Goal: Task Accomplishment & Management: Complete application form

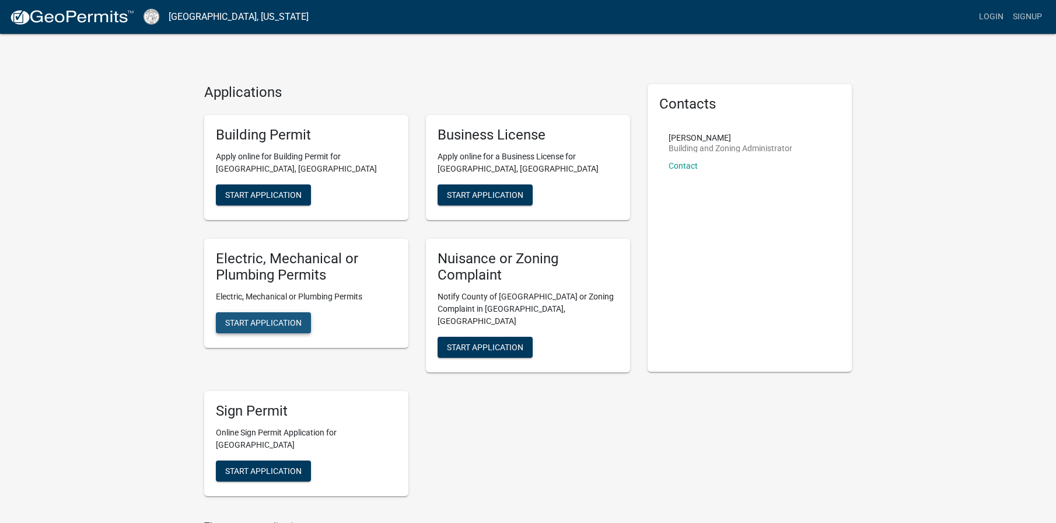
click at [277, 320] on span "Start Application" at bounding box center [263, 322] width 76 height 9
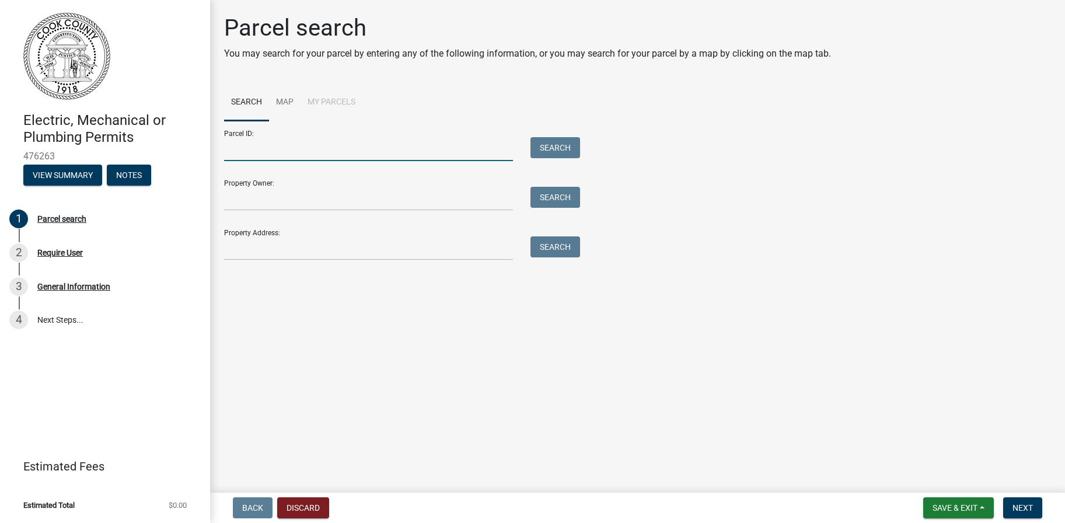
click at [285, 148] on input "Parcel ID:" at bounding box center [368, 149] width 289 height 24
click at [228, 148] on input "a002 153" at bounding box center [368, 149] width 289 height 24
type input "A002 153"
click at [559, 155] on button "Search" at bounding box center [556, 147] width 50 height 21
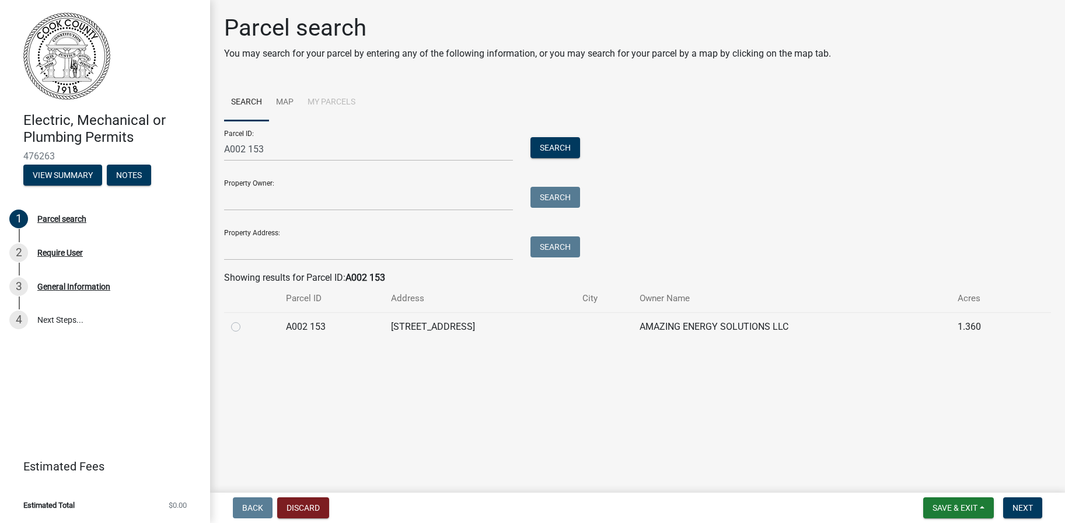
click at [245, 320] on label at bounding box center [245, 320] width 0 height 0
click at [245, 327] on 153 "radio" at bounding box center [249, 324] width 8 height 8
radio 153 "true"
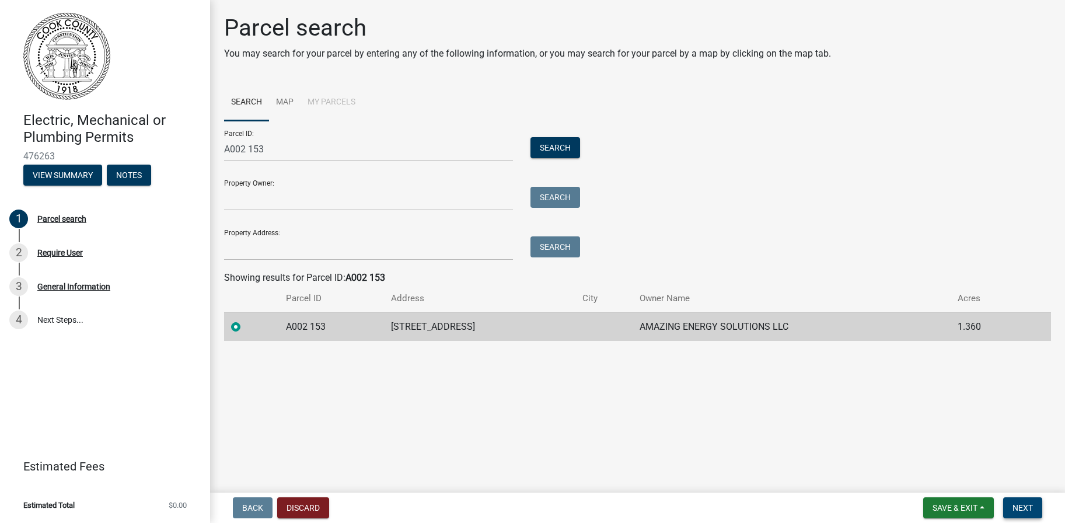
click at [1033, 508] on span "Next" at bounding box center [1023, 507] width 20 height 9
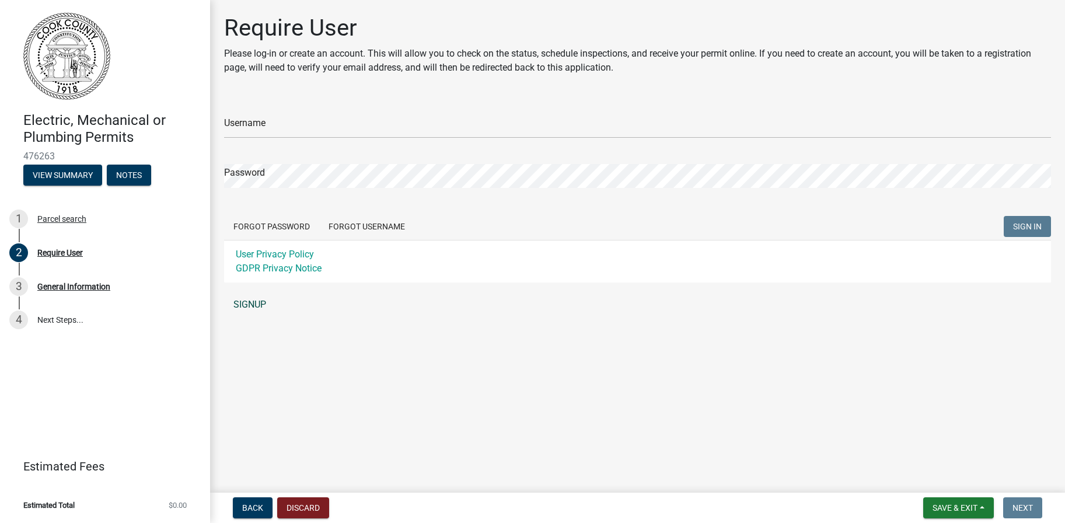
click at [252, 301] on link "SIGNUP" at bounding box center [637, 304] width 827 height 23
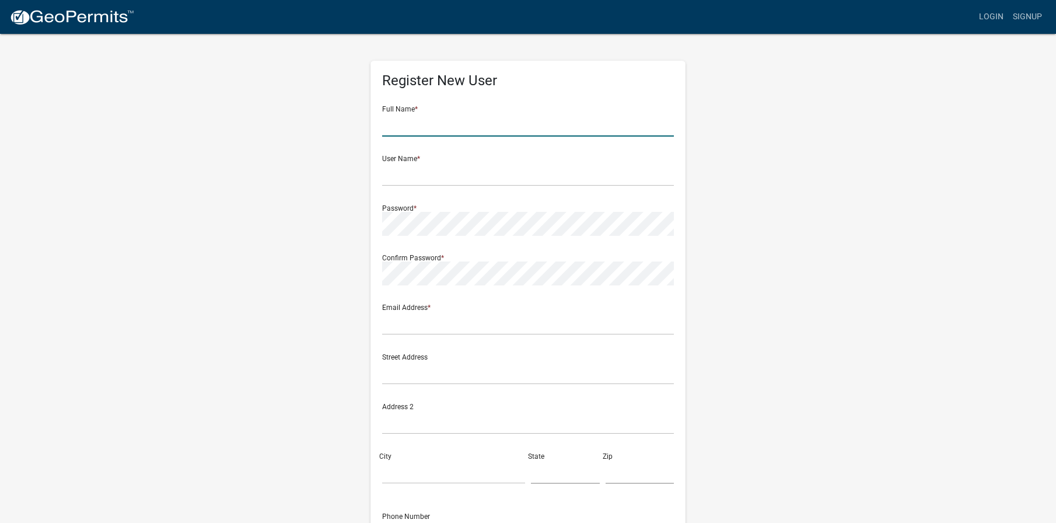
click at [450, 113] on input "text" at bounding box center [528, 125] width 292 height 24
type input "Daryl Clinton Harper"
type input "daryl1270@gmail.com"
type input "9 Southern Trace Crossing"
type input "Rockmart GA.30153"
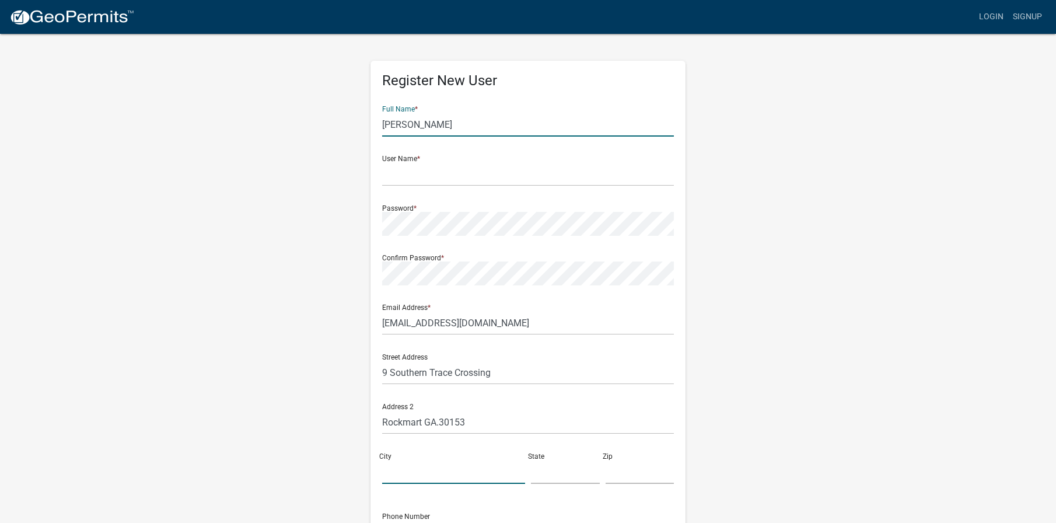
type input "Rockmart"
type input "GA"
type input "30153"
type input "7705961270"
click at [515, 116] on input "Daryl Clinton Harper" at bounding box center [528, 125] width 292 height 24
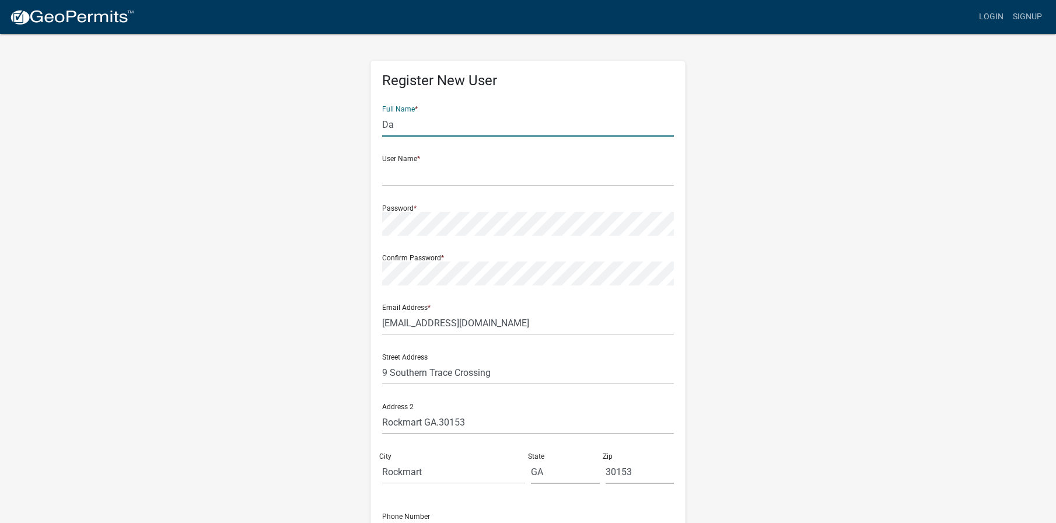
type input "D"
type input "Daryl Clinton Harper"
click at [463, 173] on input "text" at bounding box center [528, 174] width 292 height 24
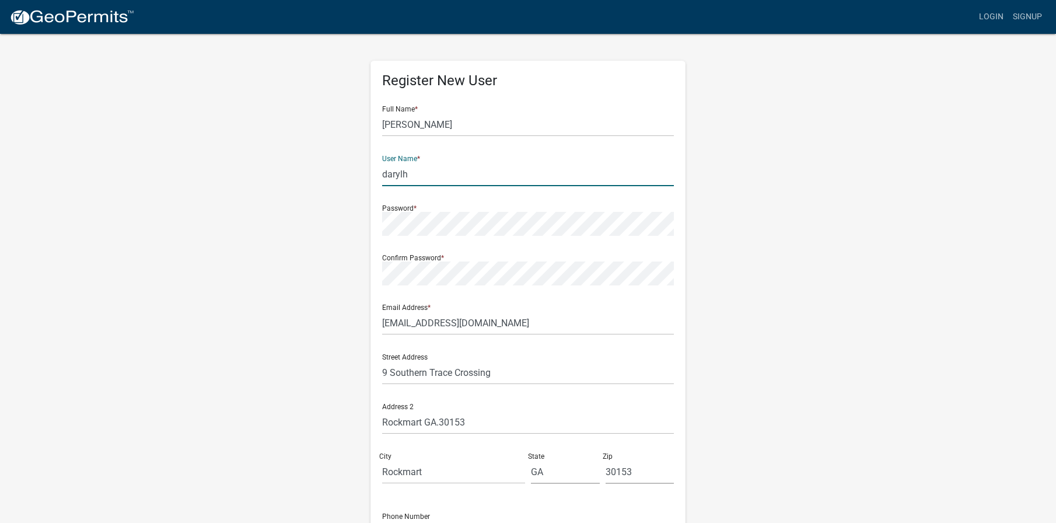
type input "darylh"
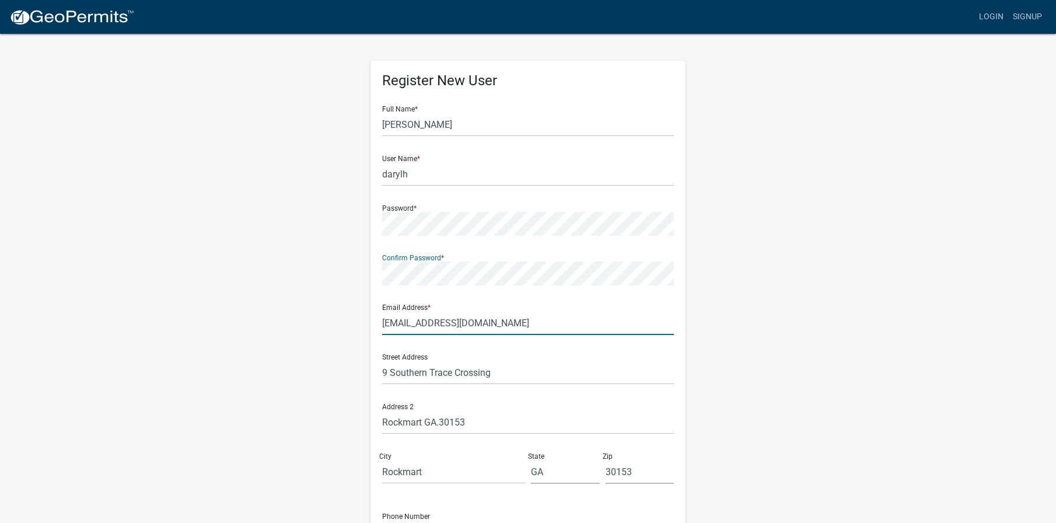
click at [495, 330] on input "daryl1270@gmail.com" at bounding box center [528, 323] width 292 height 24
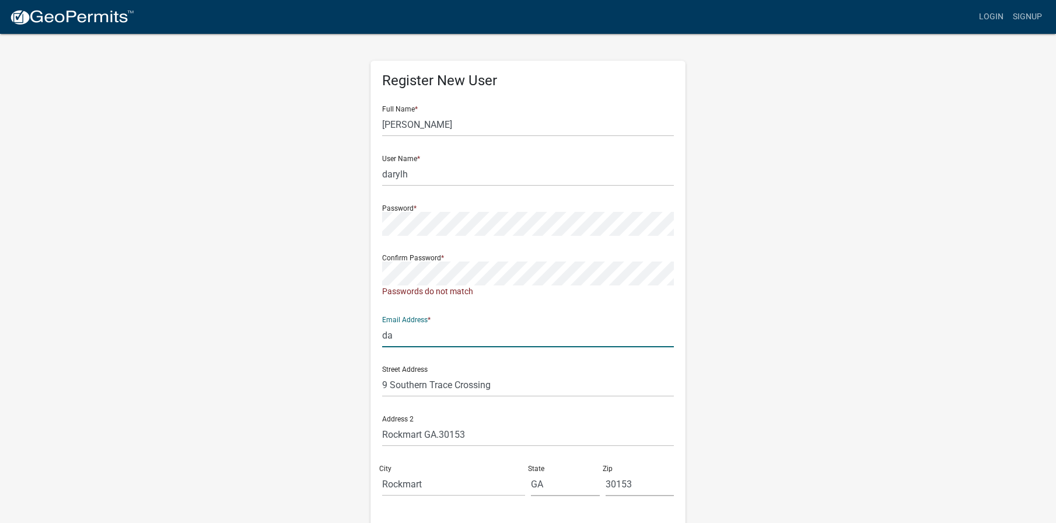
type input "d"
type input "mwelectric@bellsouth.net"
click at [514, 392] on input "9 Southern Trace Crossing" at bounding box center [528, 385] width 292 height 24
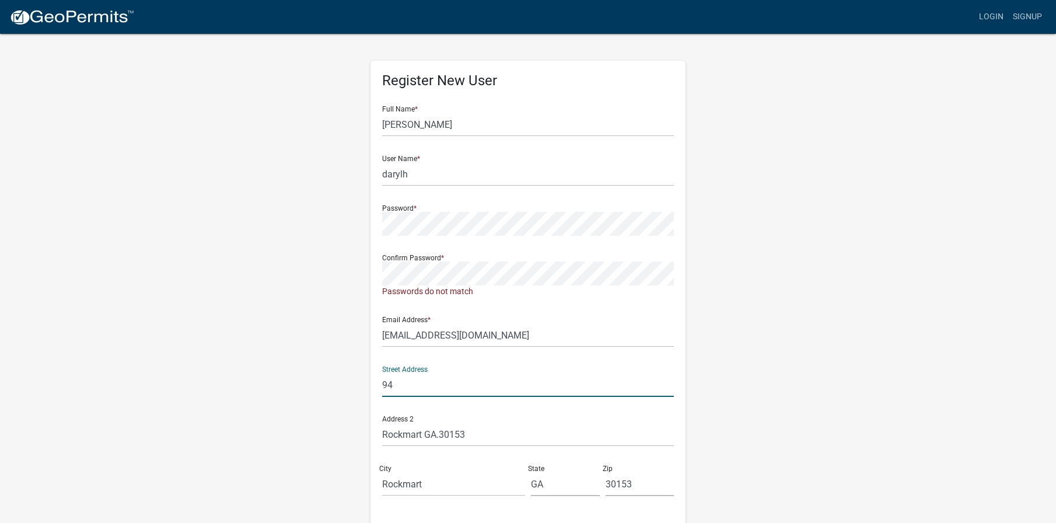
type input "94 Sunny Land Drive"
click at [472, 436] on input "Rockmart GA.30153" at bounding box center [528, 435] width 292 height 24
type input "R"
type input "H"
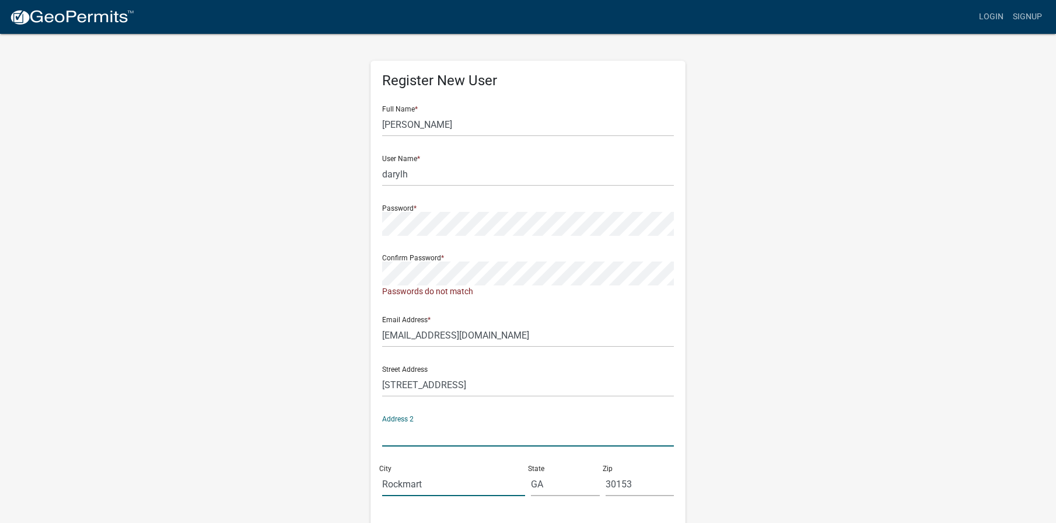
click at [449, 482] on input "Rockmart" at bounding box center [453, 484] width 143 height 24
type input "R"
type input "[PERSON_NAME]"
click at [651, 483] on input "30153" at bounding box center [640, 484] width 69 height 24
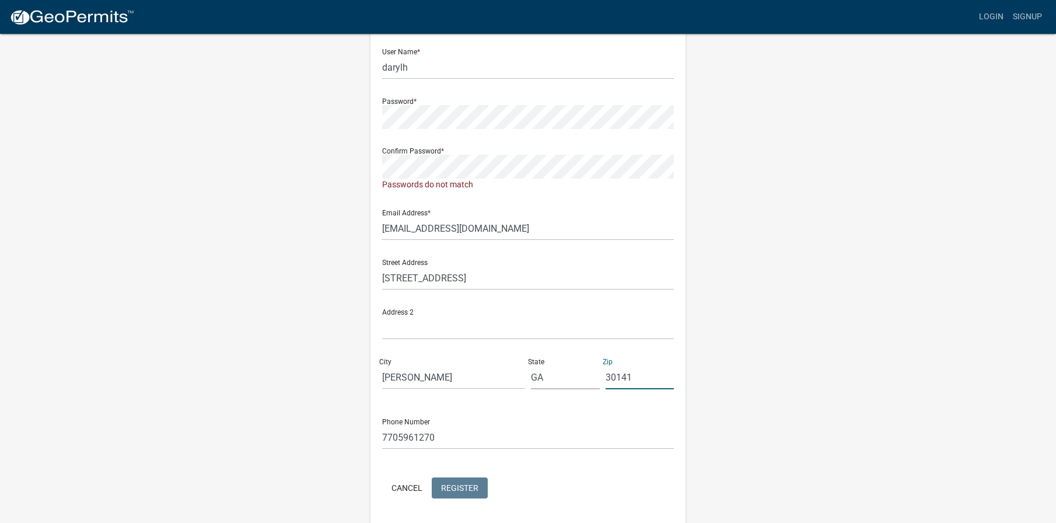
scroll to position [117, 0]
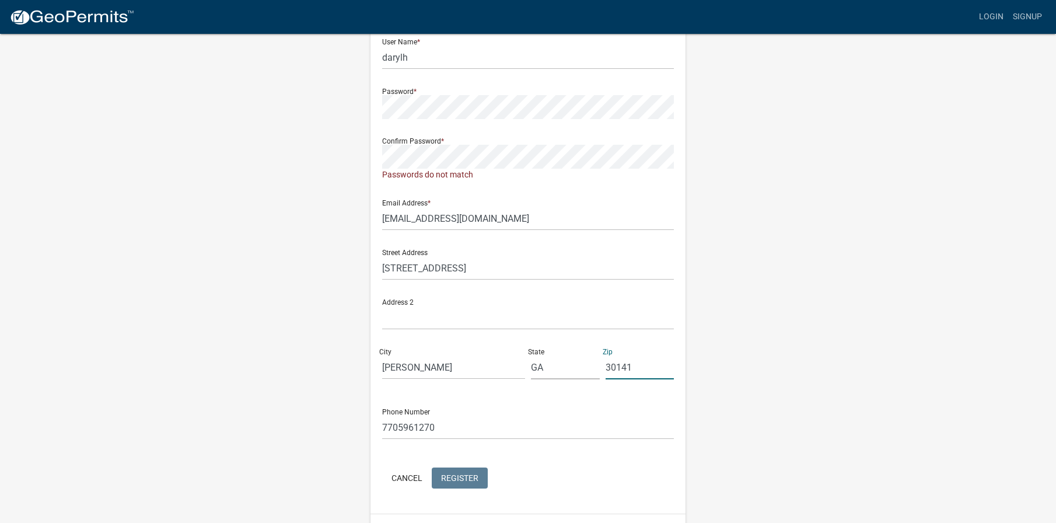
type input "30141"
click at [447, 435] on input "7705961270" at bounding box center [528, 428] width 292 height 24
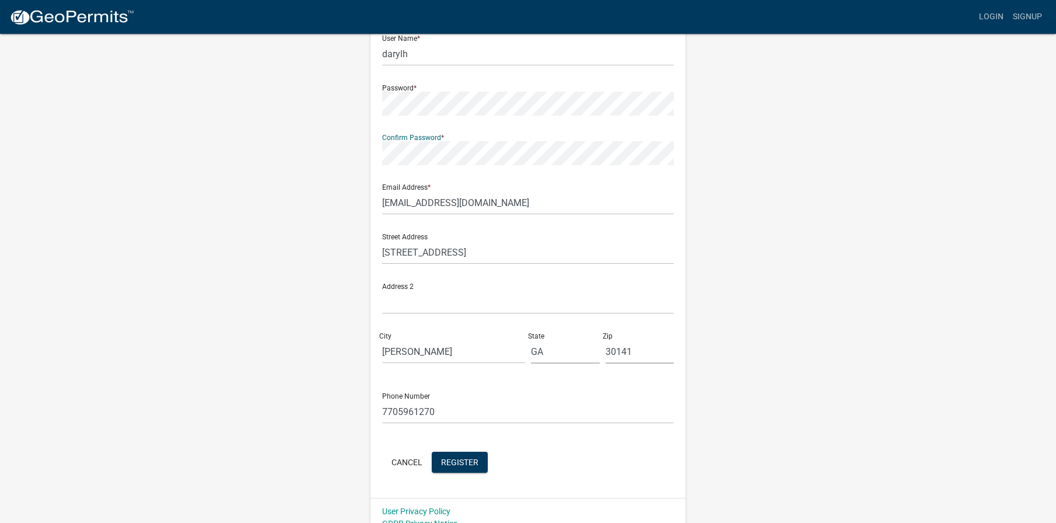
scroll to position [134, 0]
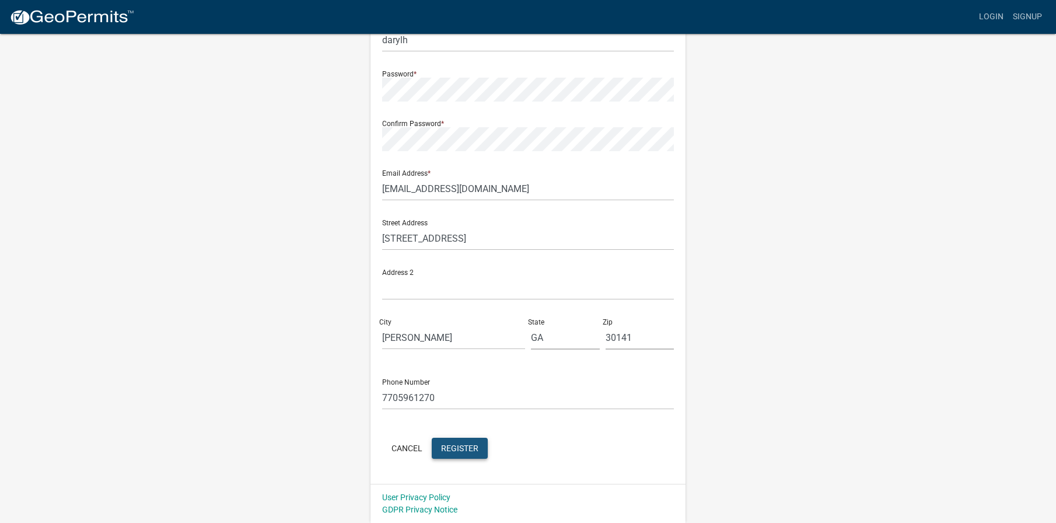
click at [471, 448] on span "Register" at bounding box center [459, 447] width 37 height 9
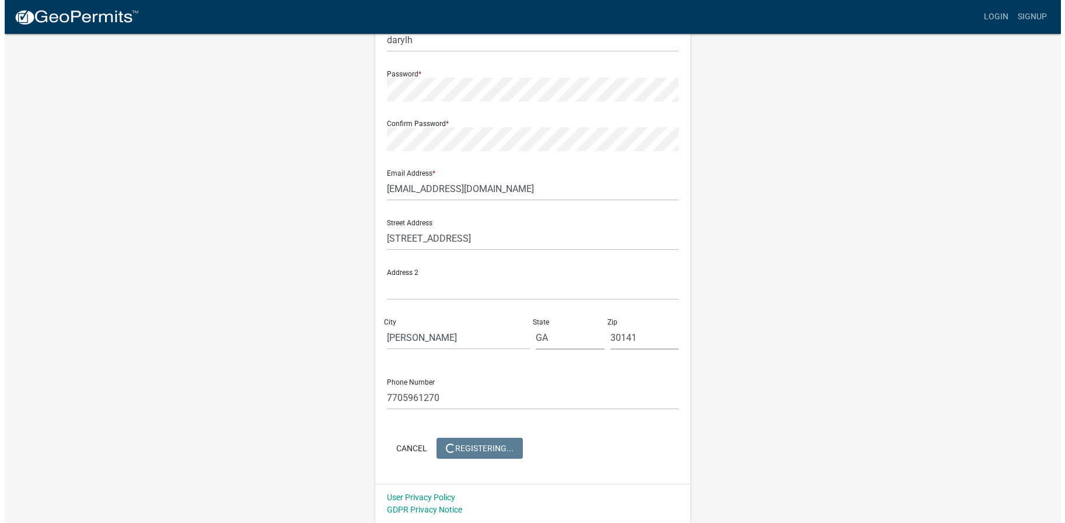
scroll to position [0, 0]
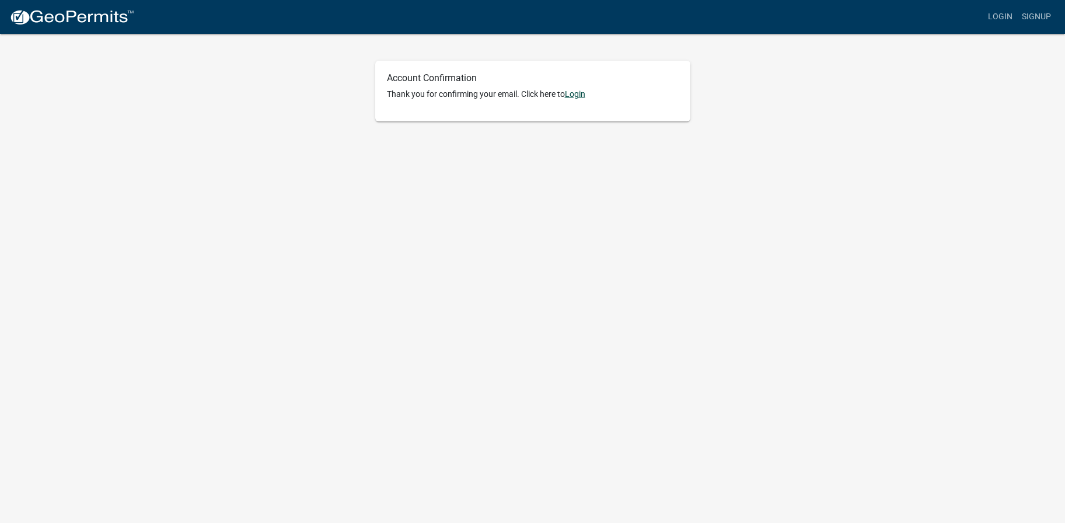
click at [578, 96] on link "Login" at bounding box center [575, 93] width 20 height 9
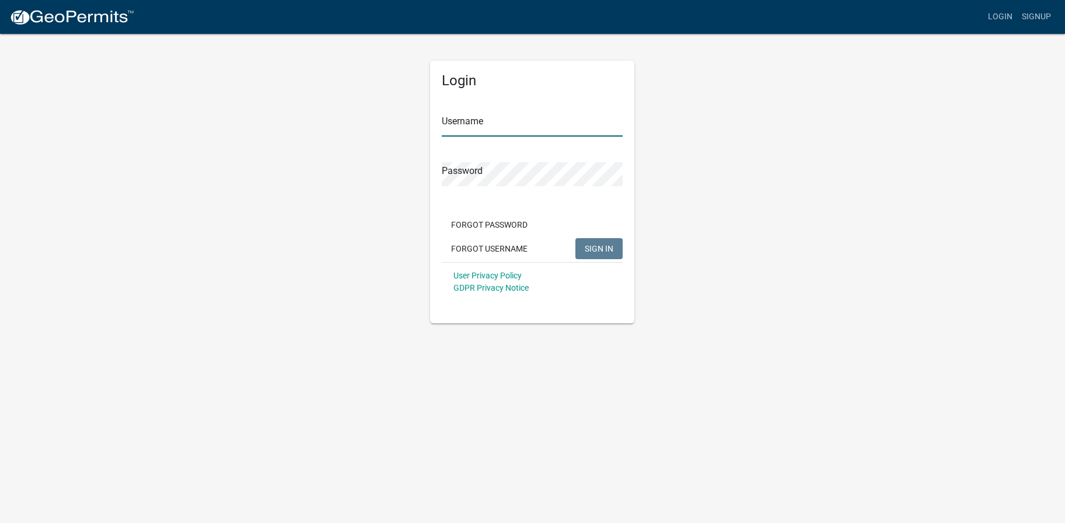
type input "darylh"
click at [603, 241] on button "SIGN IN" at bounding box center [598, 248] width 47 height 21
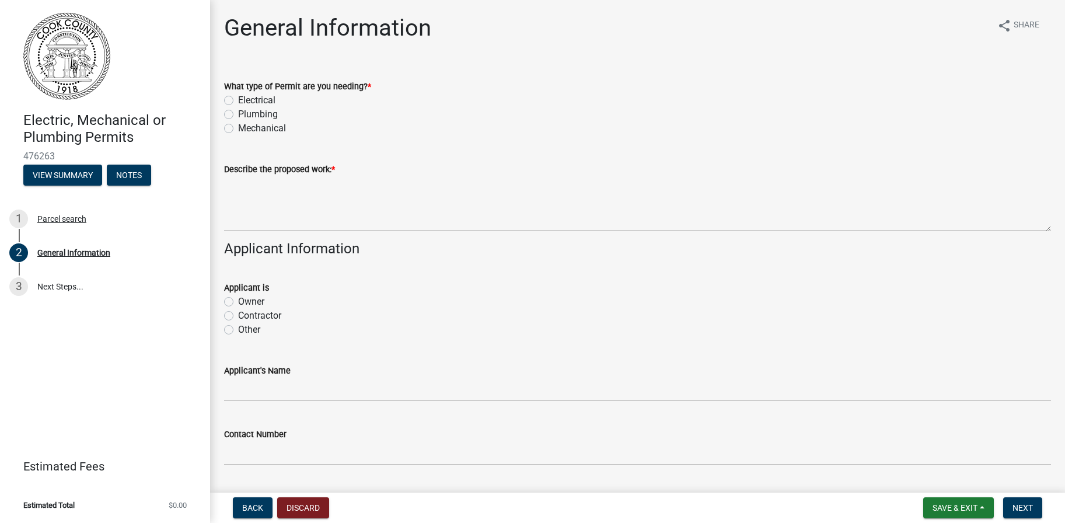
click at [238, 102] on label "Electrical" at bounding box center [256, 100] width 37 height 14
click at [238, 101] on input "Electrical" at bounding box center [242, 97] width 8 height 8
radio input "true"
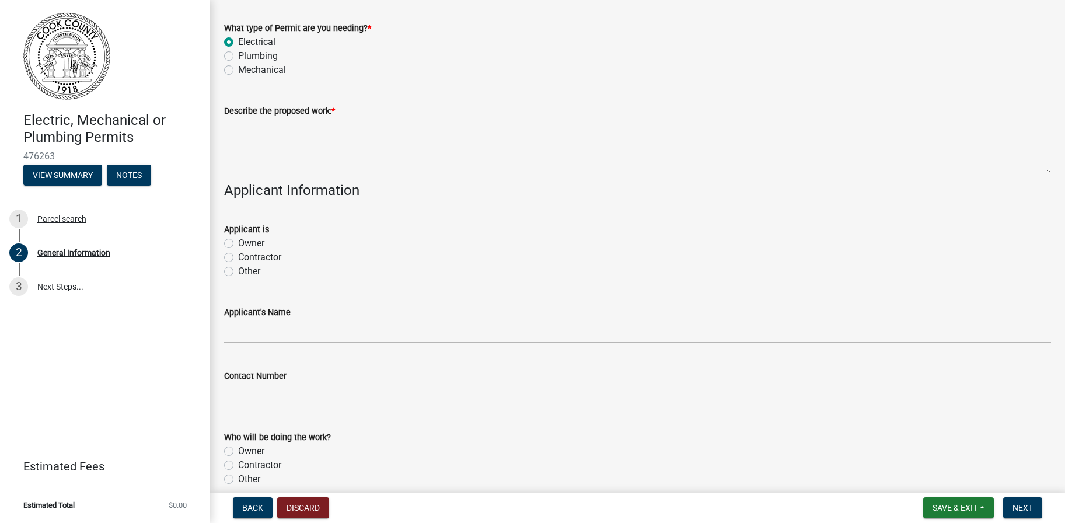
click at [238, 274] on label "Other" at bounding box center [249, 271] width 22 height 14
click at [238, 272] on input "Other" at bounding box center [242, 268] width 8 height 8
radio input "true"
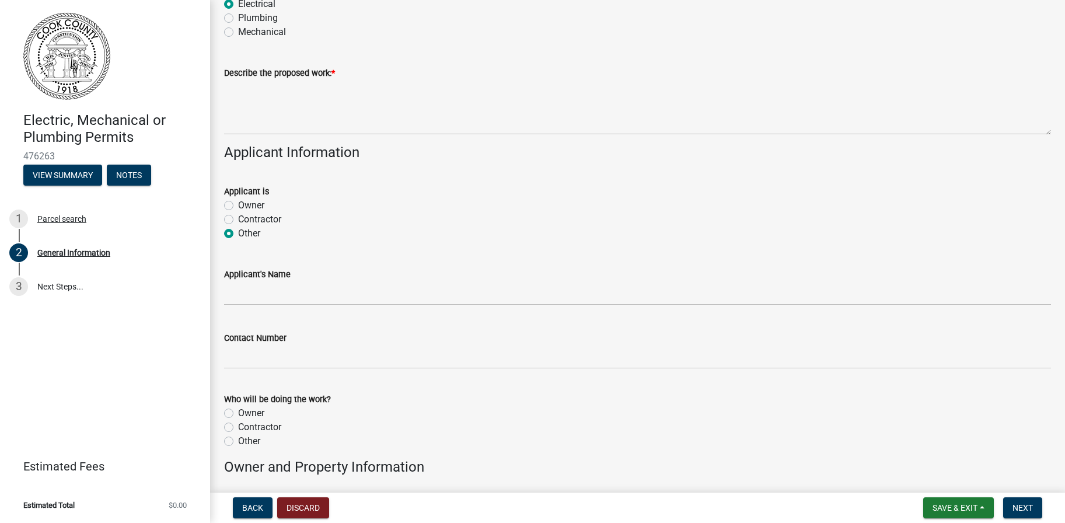
scroll to position [117, 0]
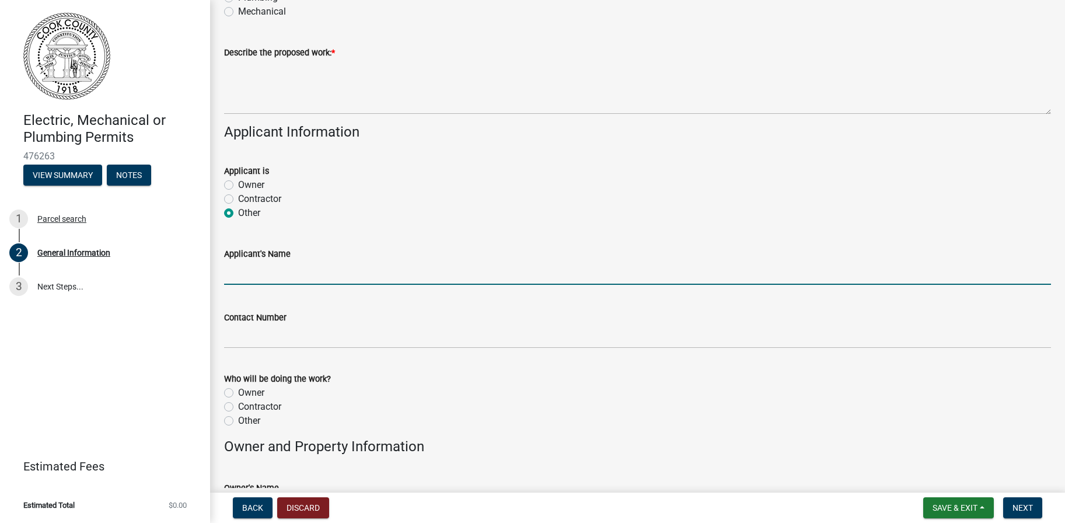
click at [284, 274] on input "Applicant's Name" at bounding box center [637, 273] width 827 height 24
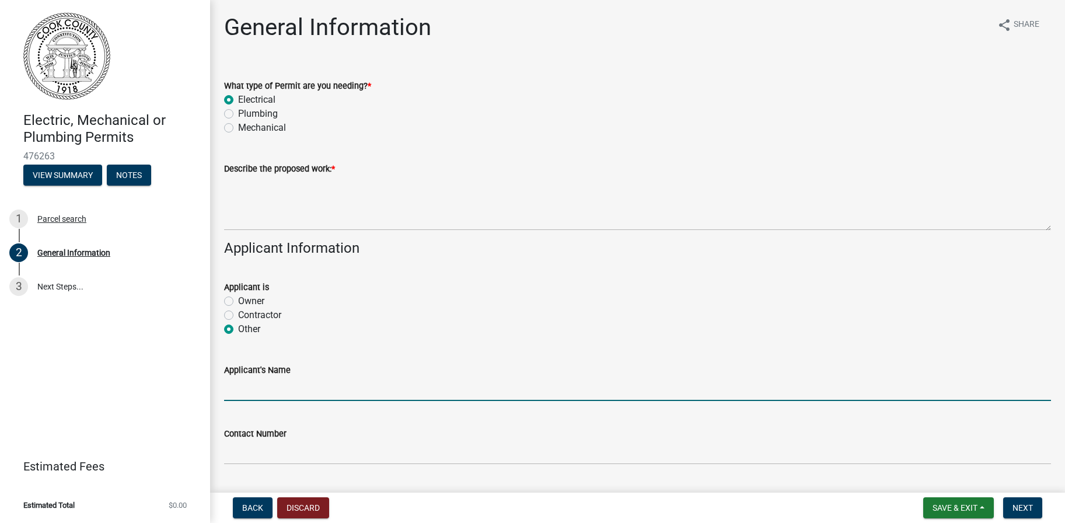
scroll to position [0, 0]
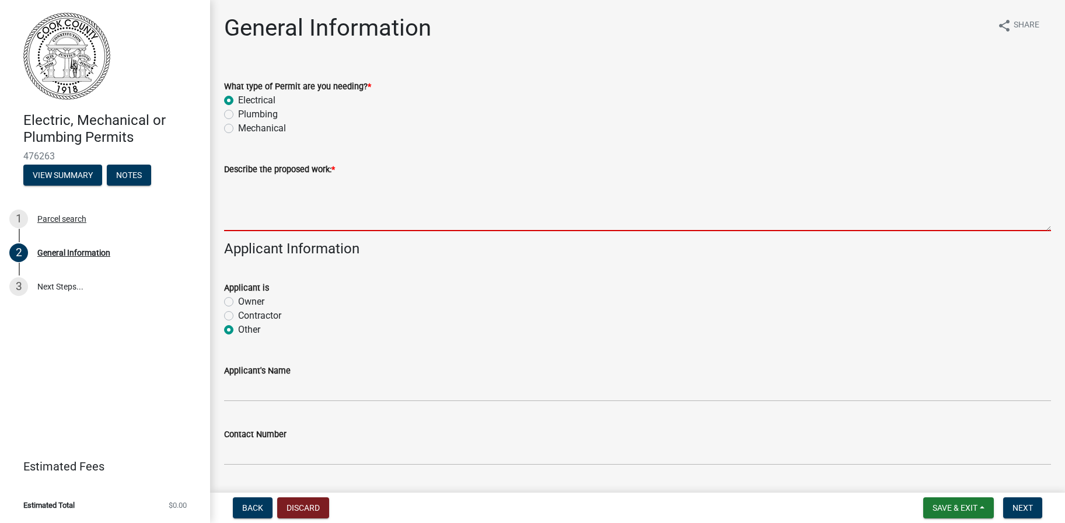
click at [268, 208] on textarea "Describe the proposed work: *" at bounding box center [637, 203] width 827 height 55
type textarea "W"
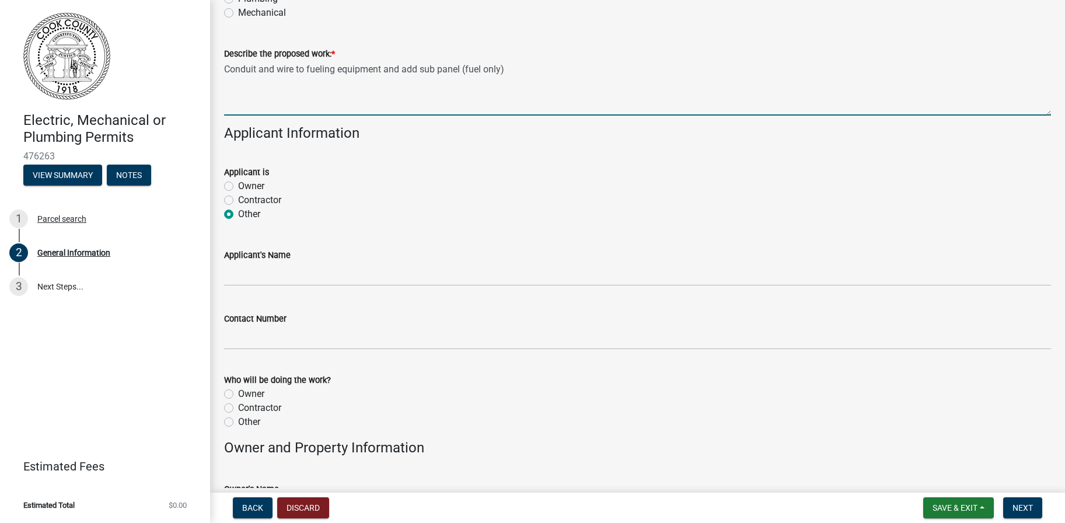
scroll to position [117, 0]
type textarea "Conduit and wire to fueling equipment and add sub panel (fuel only)"
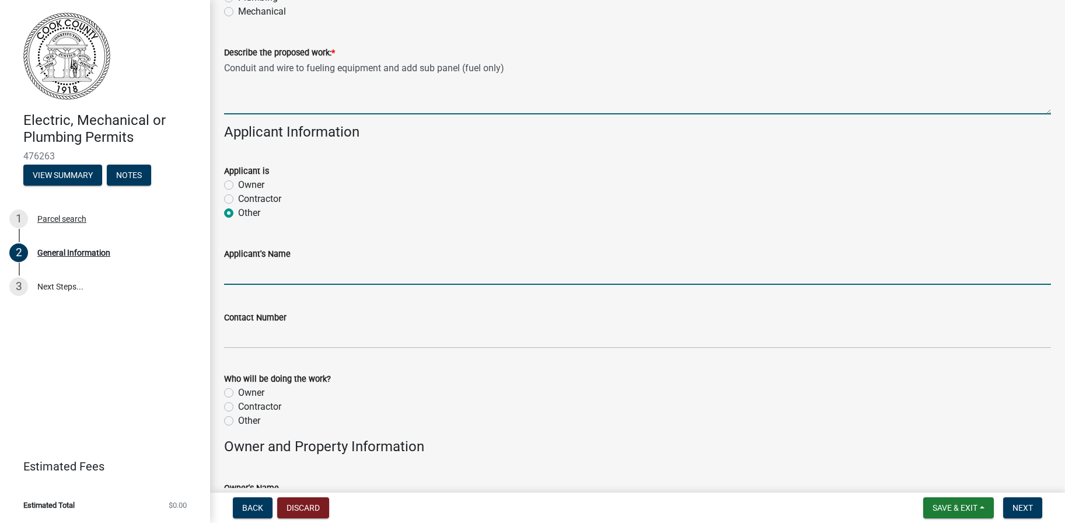
click at [267, 271] on input "Applicant's Name" at bounding box center [637, 273] width 827 height 24
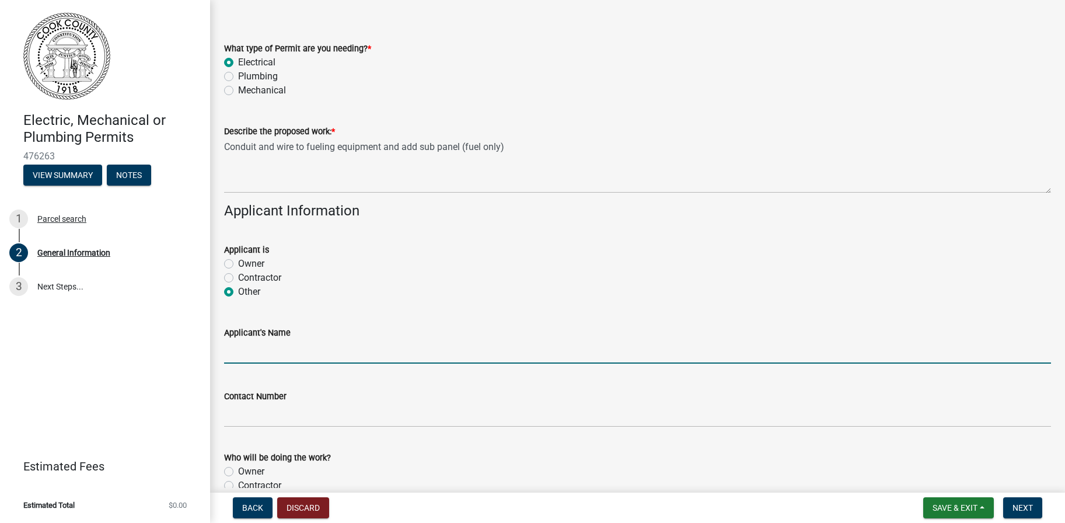
scroll to position [58, 0]
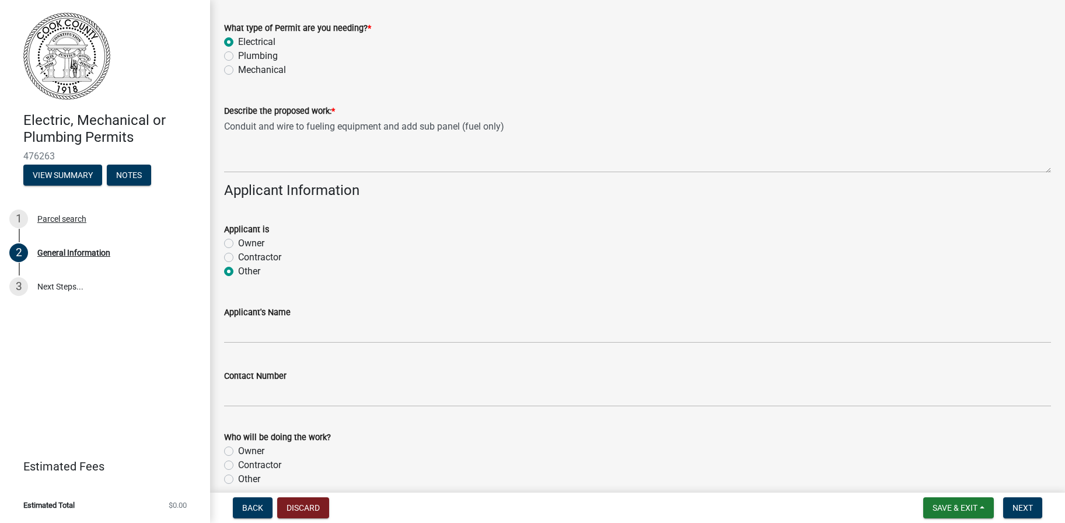
click at [238, 245] on label "Owner" at bounding box center [251, 243] width 26 height 14
click at [238, 244] on input "Owner" at bounding box center [242, 240] width 8 height 8
radio input "true"
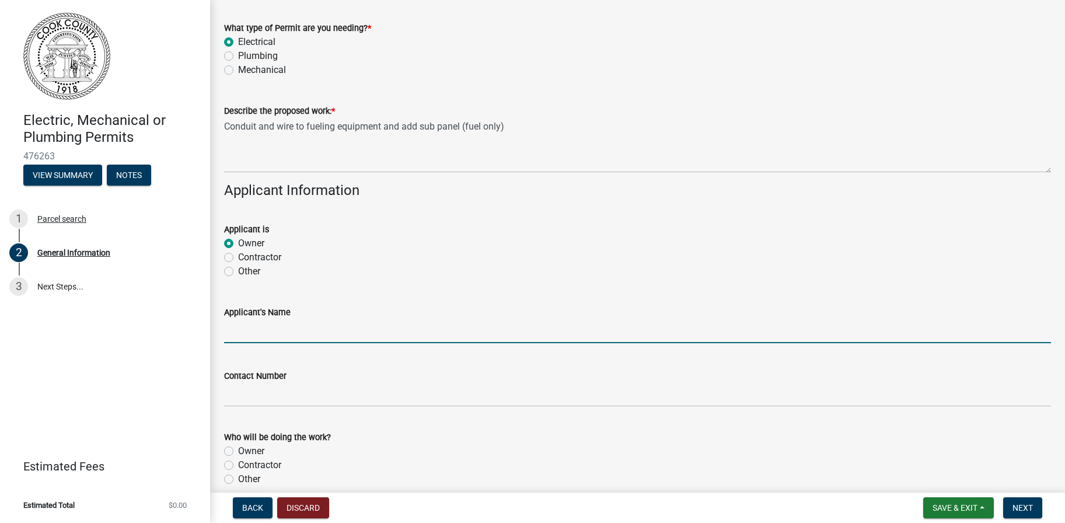
click at [266, 332] on input "Applicant's Name" at bounding box center [637, 331] width 827 height 24
type input "David McMichen"
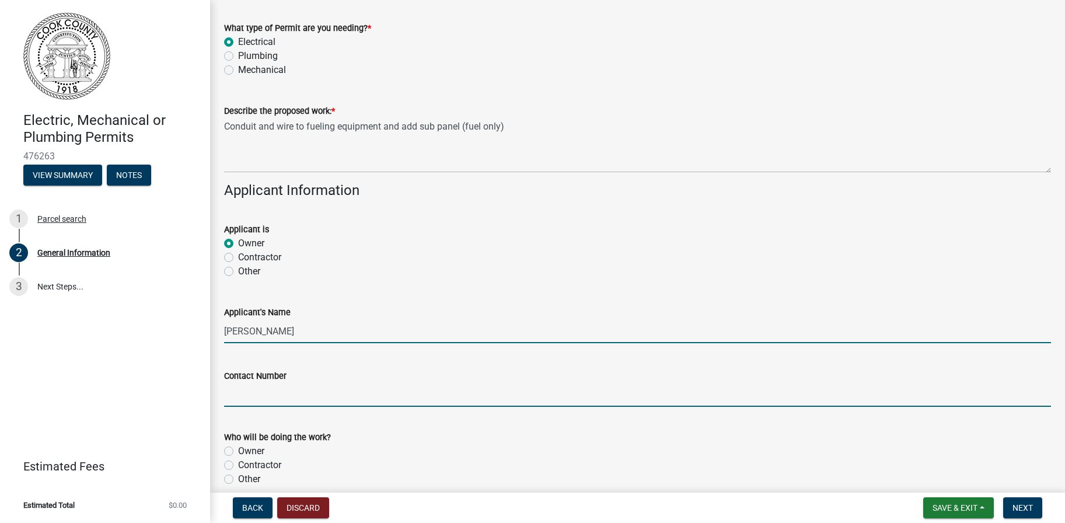
click at [288, 389] on input "Contact Number" at bounding box center [637, 395] width 827 height 24
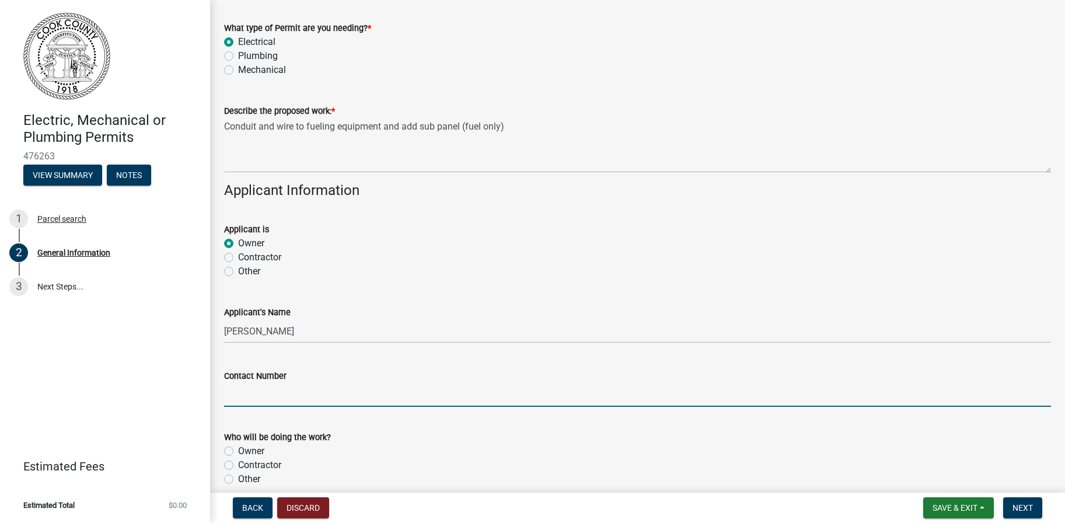
type input "7704398593"
type input "Hiram"
type input "30141"
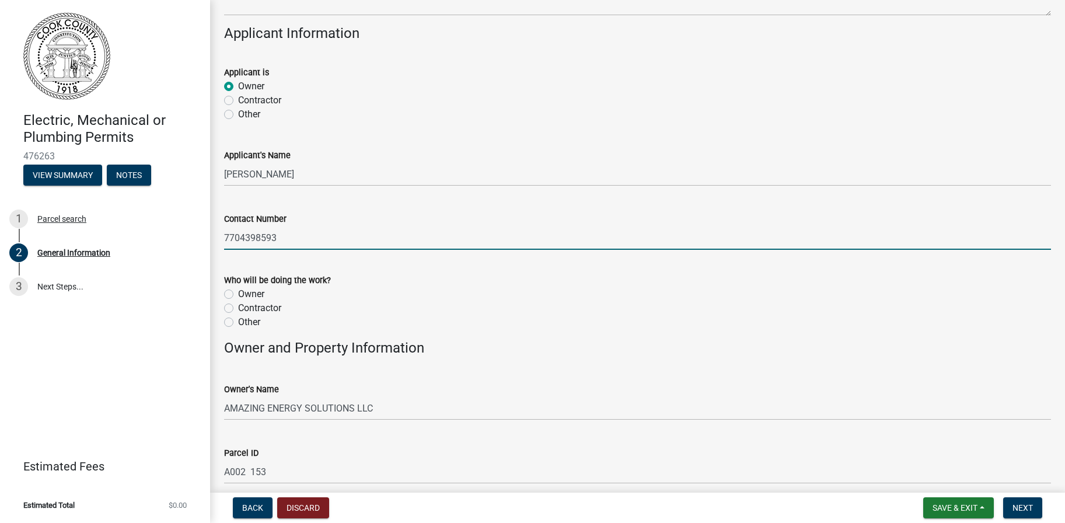
scroll to position [233, 0]
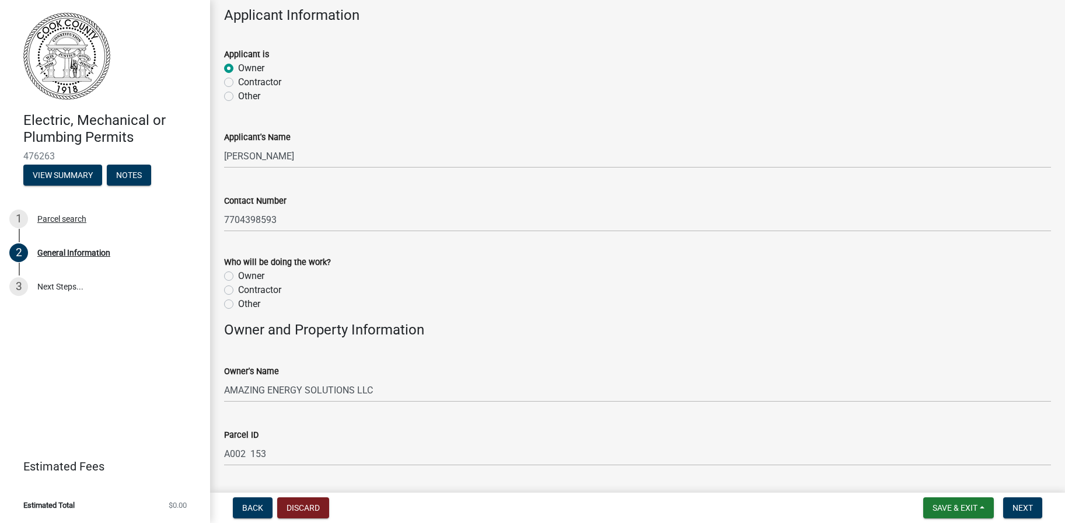
click at [238, 302] on label "Other" at bounding box center [249, 304] width 22 height 14
click at [238, 302] on input "Other" at bounding box center [242, 301] width 8 height 8
radio input "true"
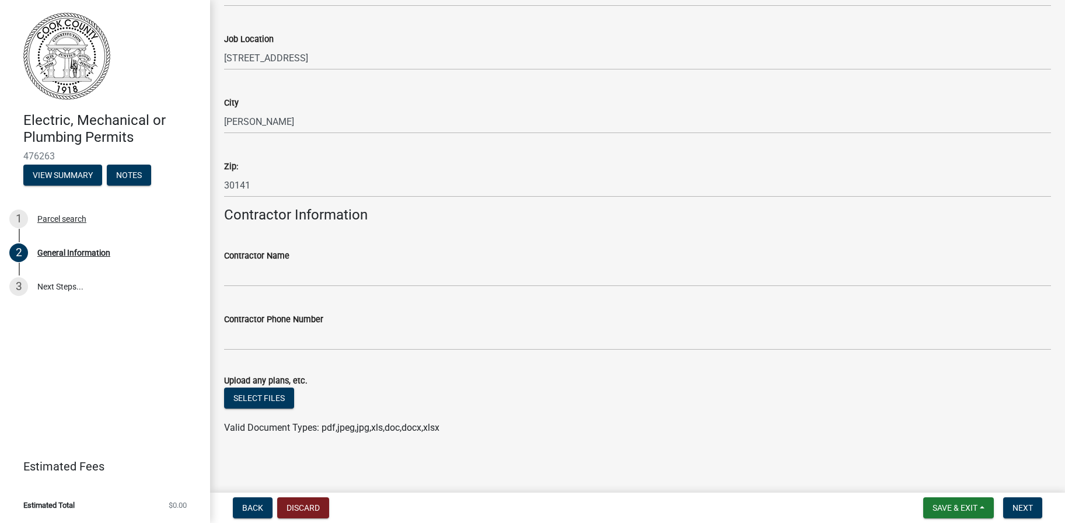
scroll to position [696, 0]
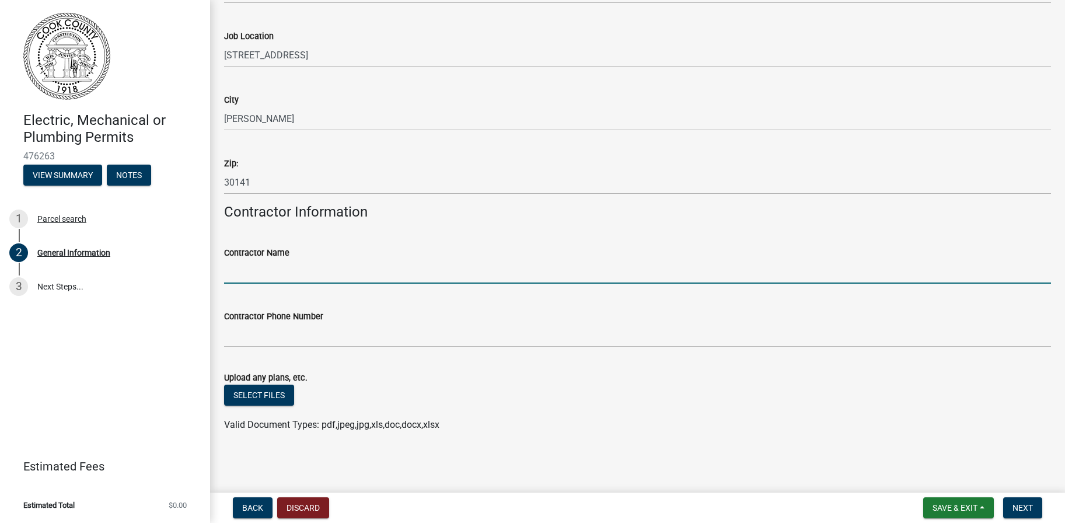
click at [260, 269] on input "Contractor Name" at bounding box center [637, 272] width 827 height 24
type input "M&W Electric Co."
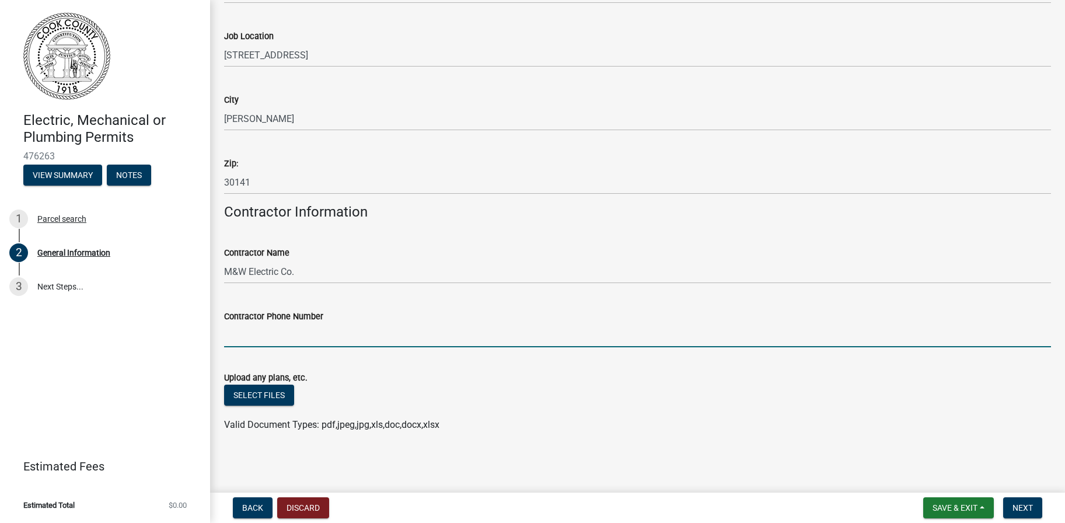
click at [285, 330] on input "Contractor Phone Number" at bounding box center [637, 335] width 827 height 24
type input "7705961270"
click at [275, 399] on button "Select files" at bounding box center [259, 395] width 70 height 21
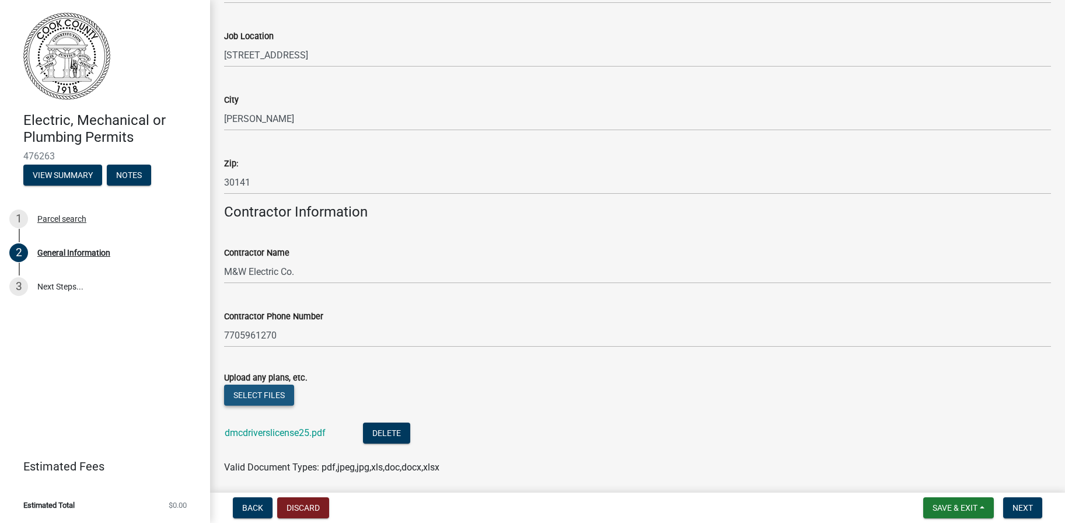
click at [264, 395] on button "Select files" at bounding box center [259, 395] width 70 height 21
click at [280, 393] on button "Select files" at bounding box center [259, 395] width 70 height 21
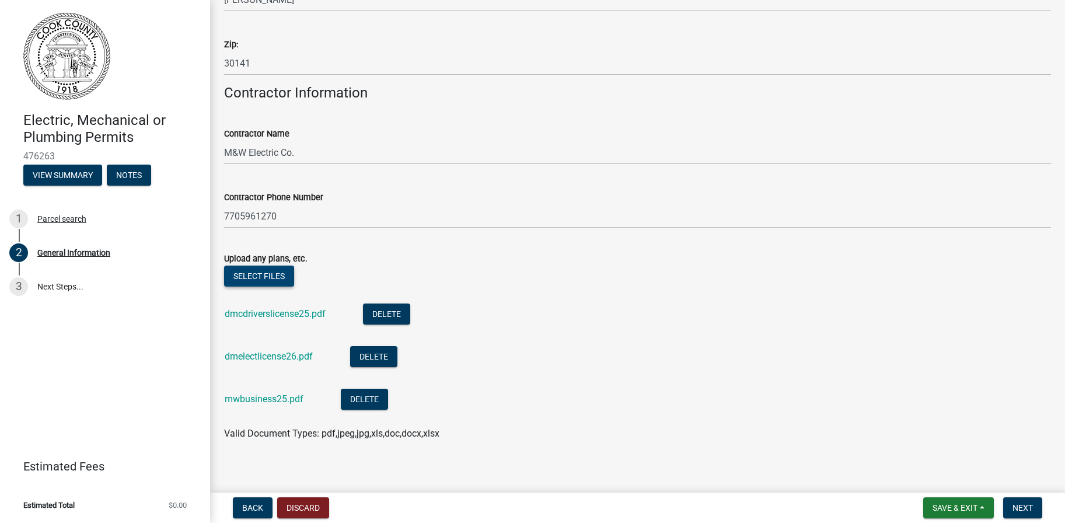
scroll to position [824, 0]
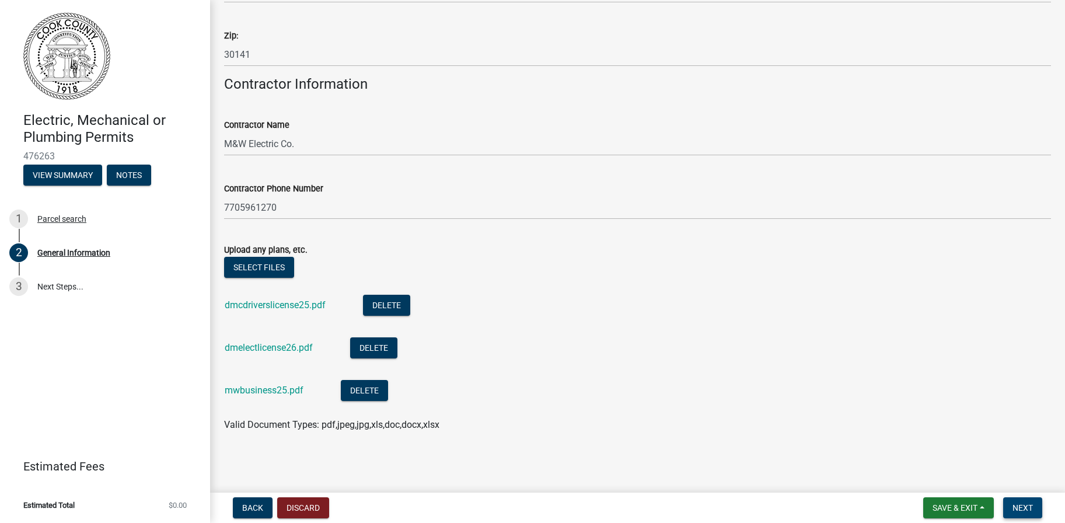
click at [1026, 507] on span "Next" at bounding box center [1023, 507] width 20 height 9
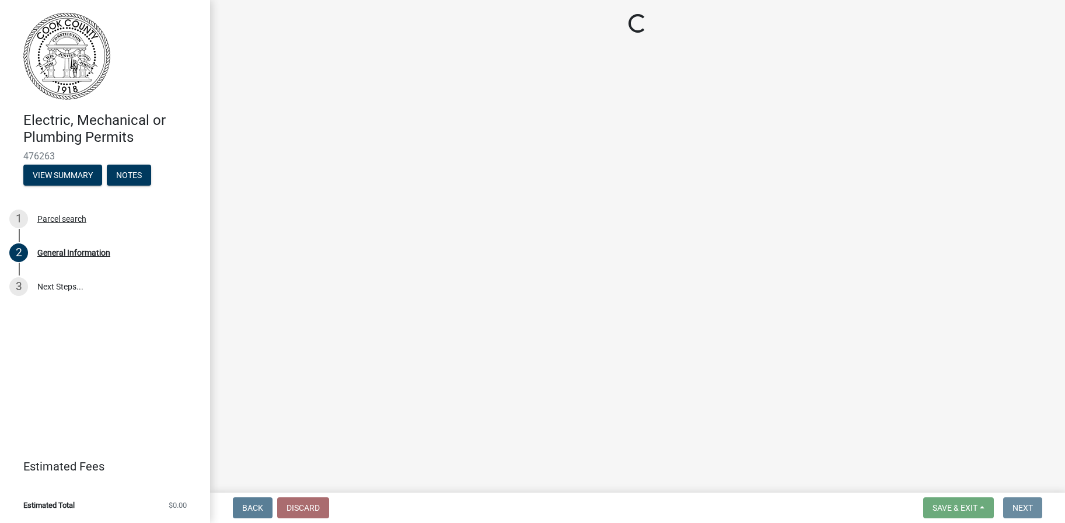
scroll to position [0, 0]
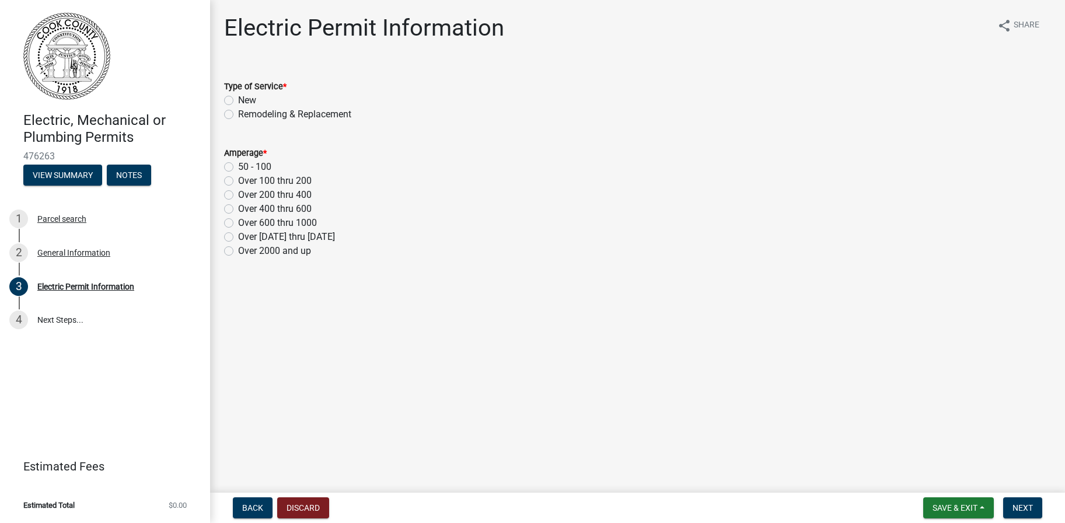
click at [238, 165] on label "50 - 100" at bounding box center [254, 167] width 33 height 14
click at [238, 165] on input "50 - 100" at bounding box center [242, 164] width 8 height 8
radio input "true"
click at [1026, 510] on span "Next" at bounding box center [1023, 507] width 20 height 9
click at [238, 115] on label "Remodeling & Replacement" at bounding box center [294, 114] width 113 height 14
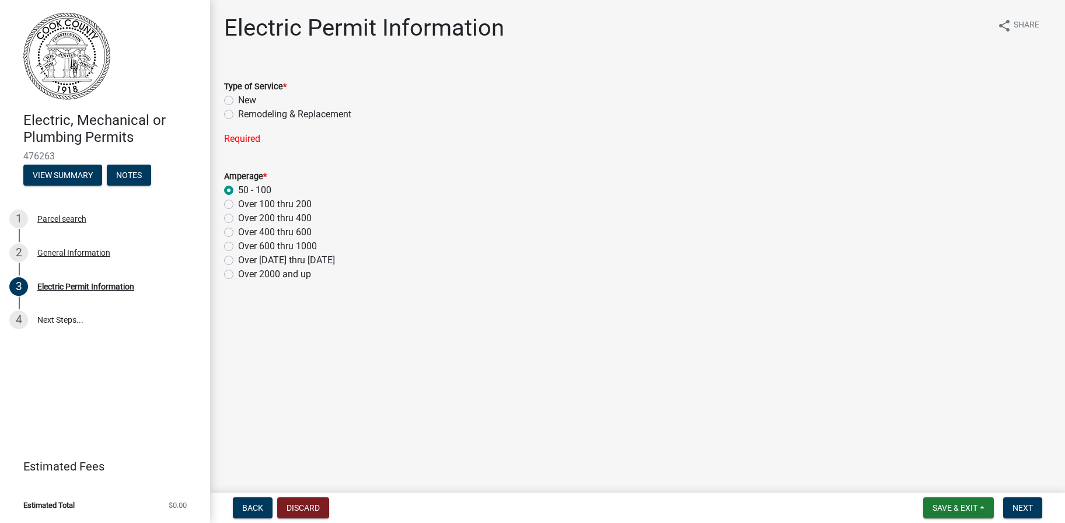
click at [238, 115] on input "Remodeling & Replacement" at bounding box center [242, 111] width 8 height 8
radio input "true"
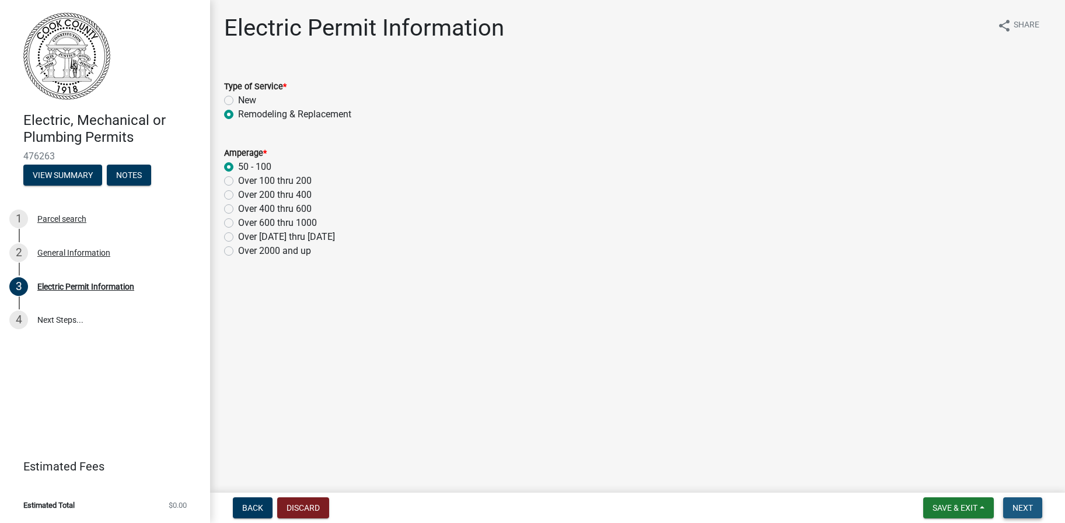
click at [1034, 511] on button "Next" at bounding box center [1022, 507] width 39 height 21
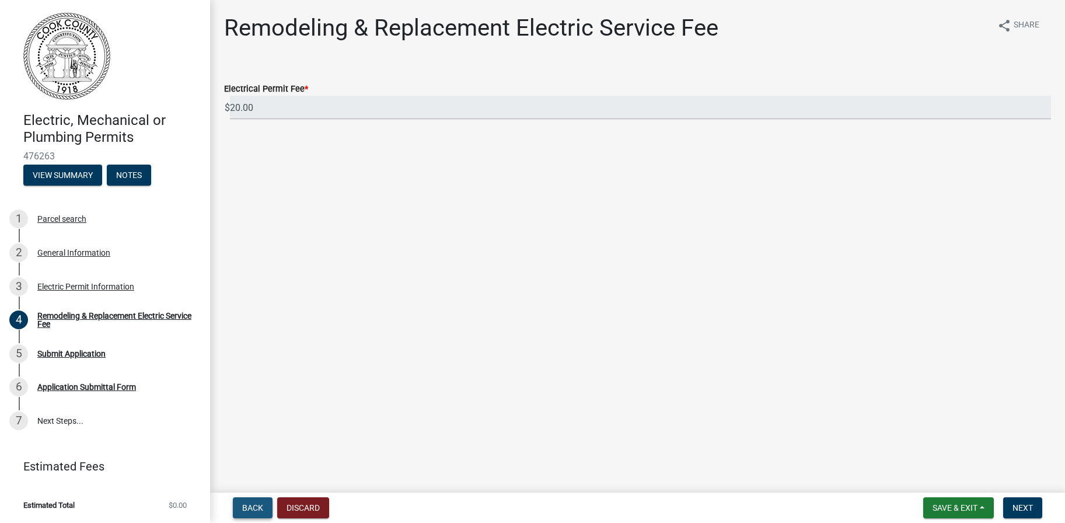
click at [259, 505] on span "Back" at bounding box center [252, 507] width 21 height 9
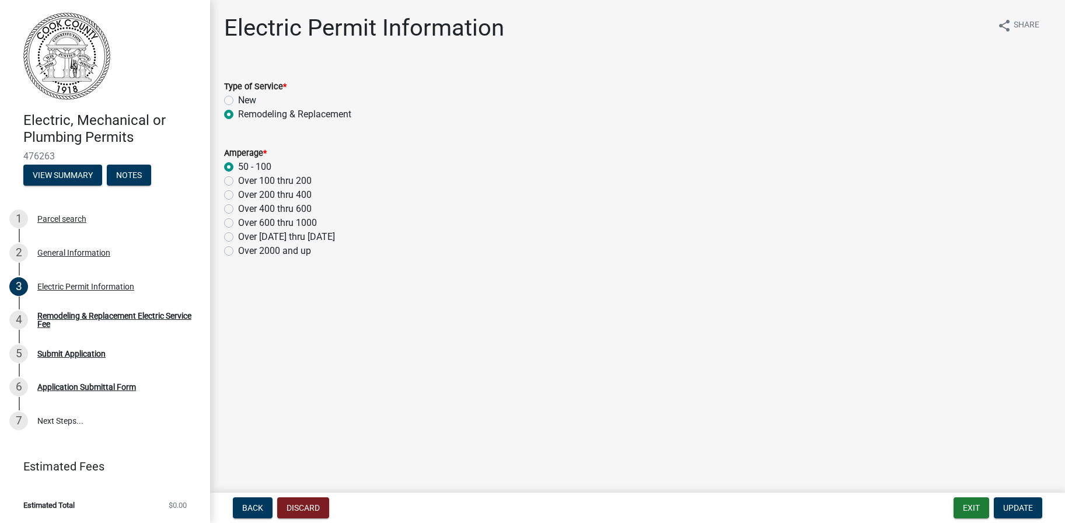
click at [238, 116] on label "Remodeling & Replacement" at bounding box center [294, 114] width 113 height 14
click at [238, 115] on input "Remodeling & Replacement" at bounding box center [242, 111] width 8 height 8
click at [304, 144] on form "Amperage * 50 - 100 Over 100 thru 200 Over 200 thru 400 Over 400 thru 600 Over …" at bounding box center [637, 195] width 827 height 126
click at [295, 86] on div "Type of Service *" at bounding box center [637, 86] width 827 height 14
click at [238, 117] on label "Remodeling & Replacement" at bounding box center [294, 114] width 113 height 14
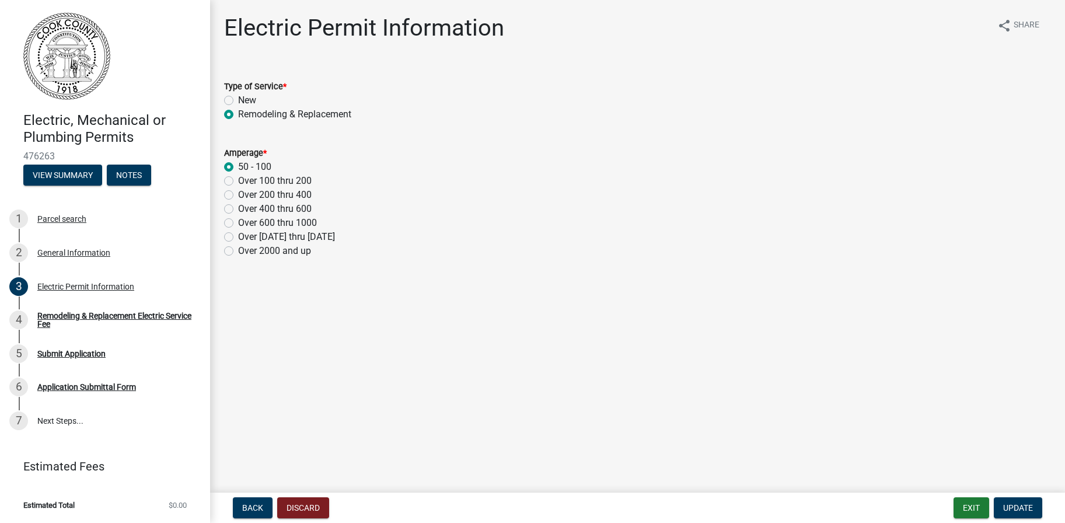
click at [238, 115] on input "Remodeling & Replacement" at bounding box center [242, 111] width 8 height 8
click at [238, 100] on label "New" at bounding box center [247, 100] width 18 height 14
click at [238, 100] on input "New" at bounding box center [242, 97] width 8 height 8
radio input "true"
click at [238, 114] on label "Remodeling & Replacement" at bounding box center [294, 114] width 113 height 14
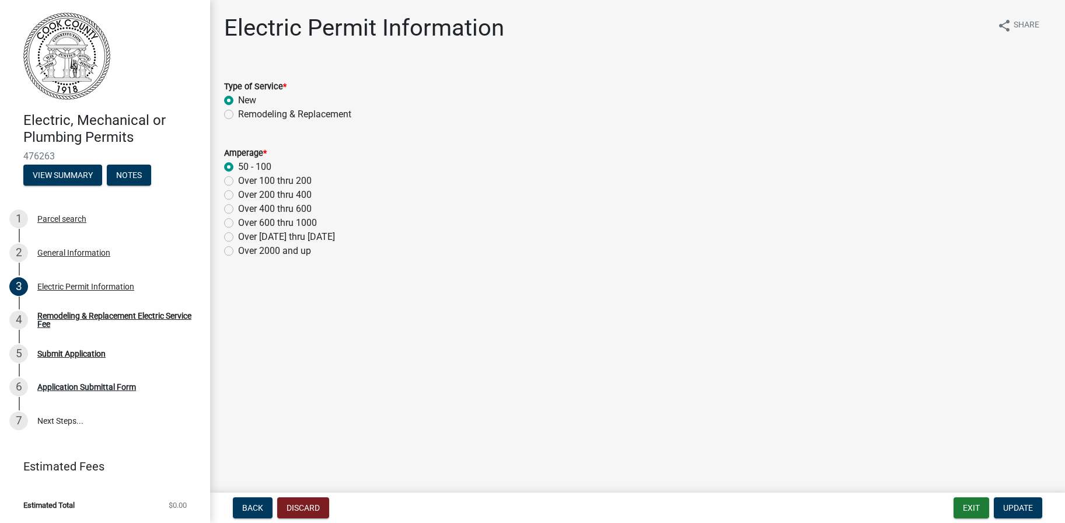
click at [238, 114] on input "Remodeling & Replacement" at bounding box center [242, 111] width 8 height 8
radio input "true"
click at [417, 183] on div "Over 100 thru 200" at bounding box center [637, 181] width 827 height 14
click at [420, 87] on div "Type of Service *" at bounding box center [637, 86] width 827 height 14
click at [424, 95] on div "Type of Service * New Remodeling & Replacement" at bounding box center [637, 100] width 827 height 42
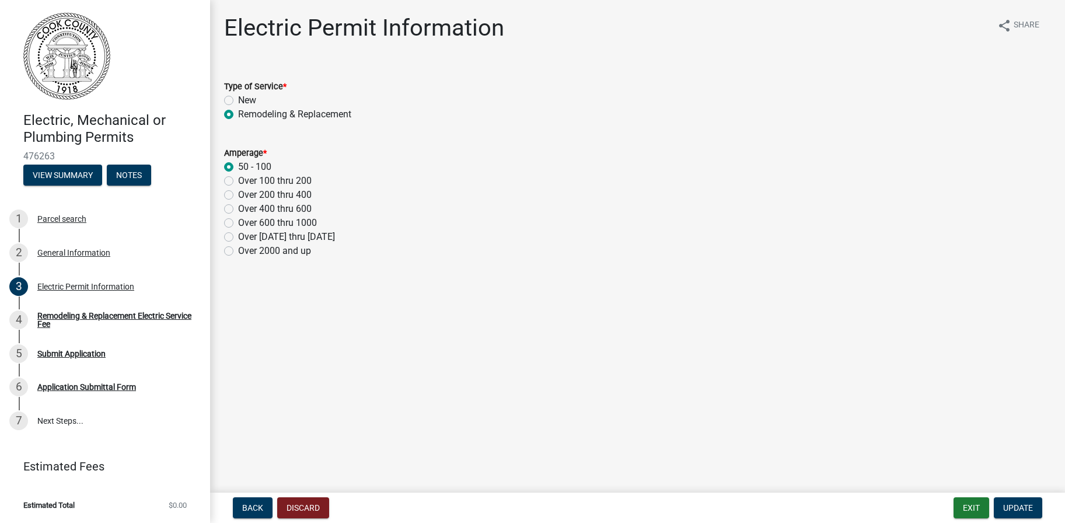
drag, startPoint x: 424, startPoint y: 95, endPoint x: 476, endPoint y: 162, distance: 84.9
click at [478, 164] on div "50 - 100" at bounding box center [637, 167] width 827 height 14
click at [249, 510] on span "Back" at bounding box center [252, 507] width 21 height 9
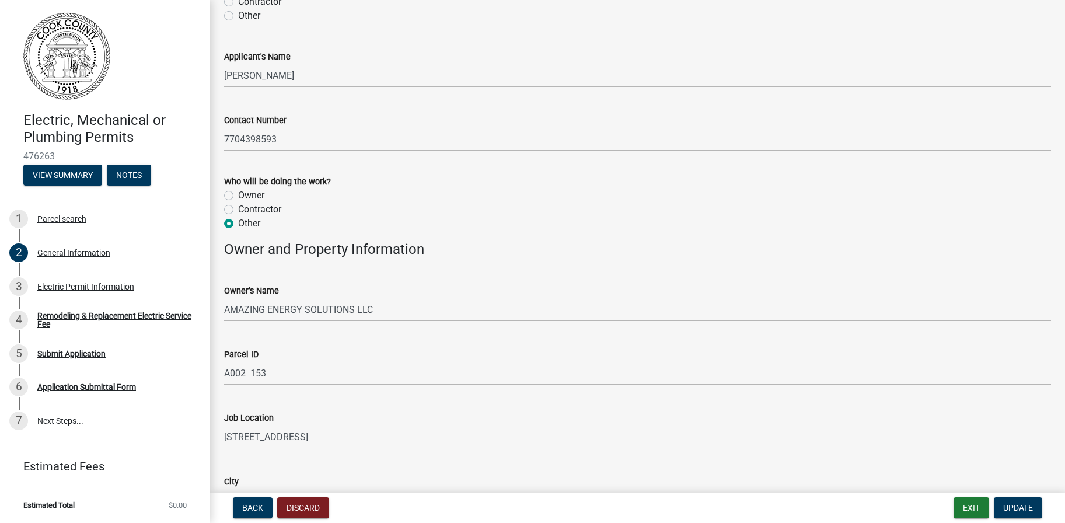
scroll to position [350, 0]
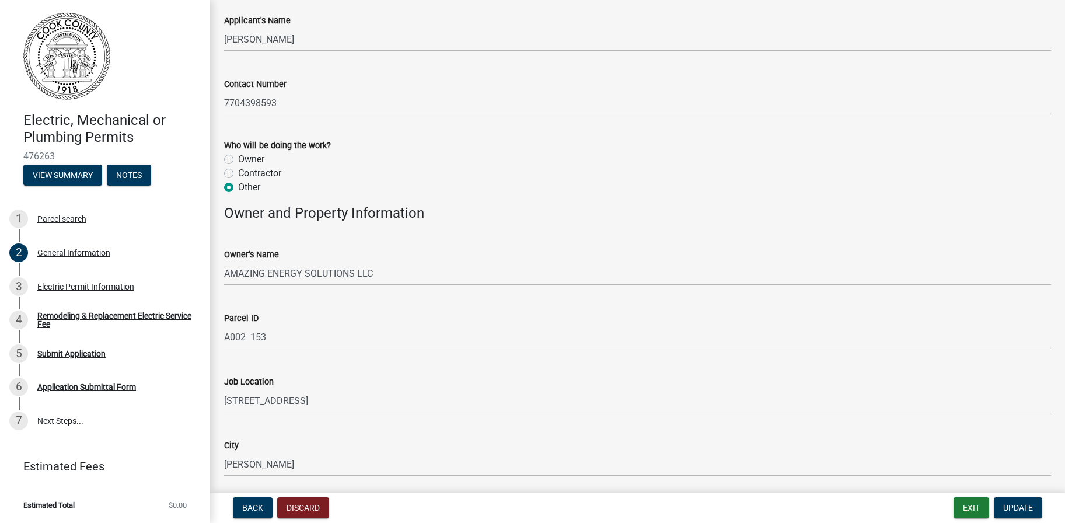
click at [238, 172] on label "Contractor" at bounding box center [259, 173] width 43 height 14
click at [238, 172] on input "Contractor" at bounding box center [242, 170] width 8 height 8
radio input "true"
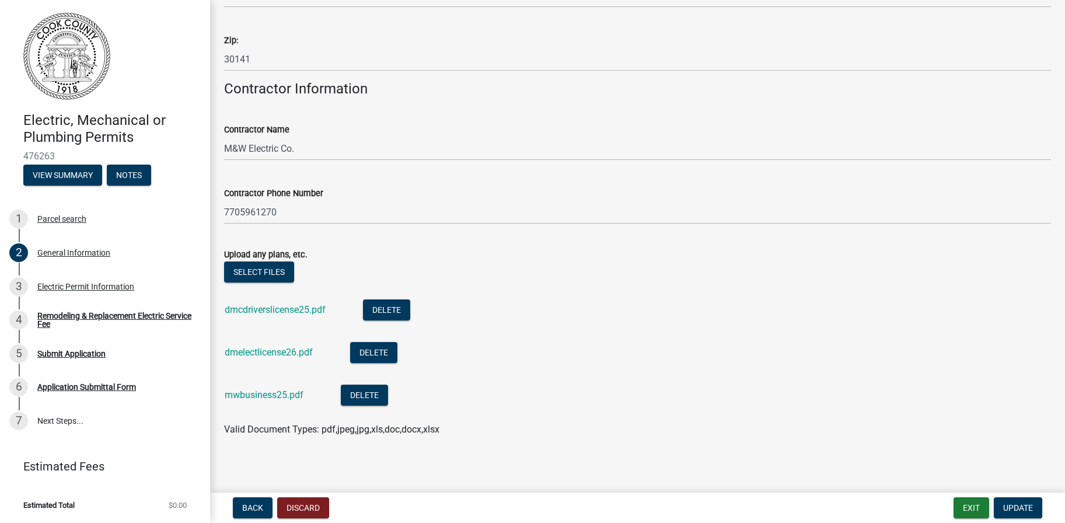
scroll to position [824, 0]
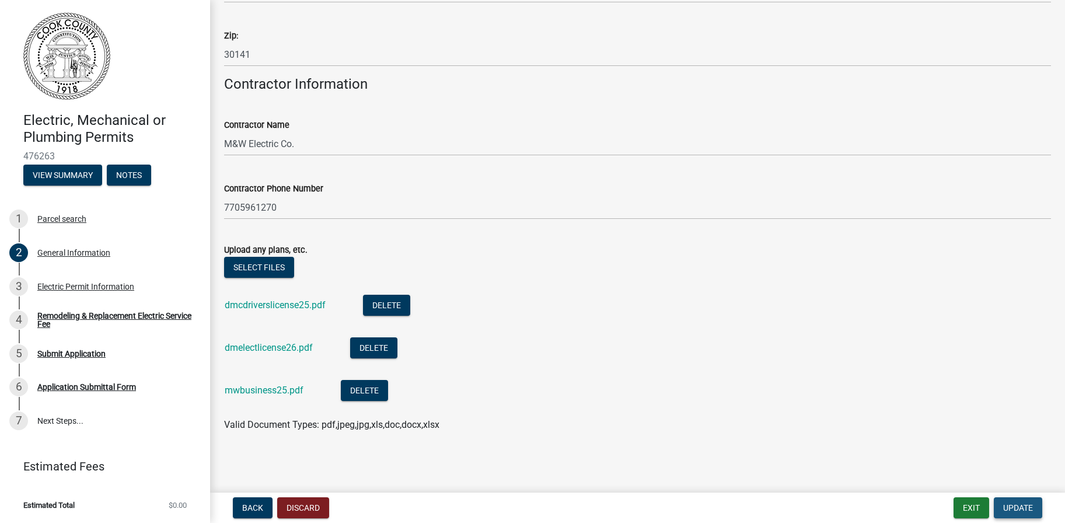
click at [1017, 507] on span "Update" at bounding box center [1018, 507] width 30 height 9
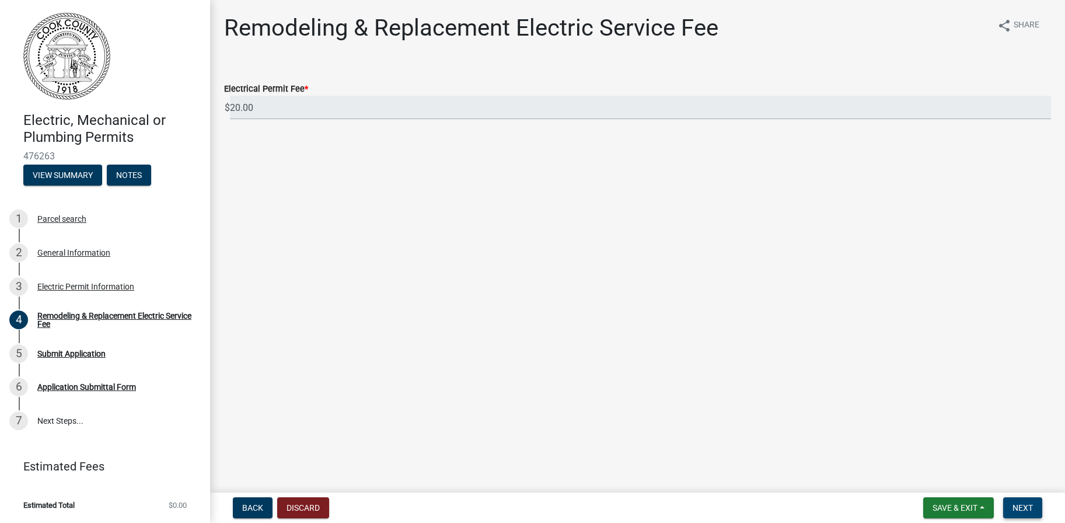
click at [1016, 510] on span "Next" at bounding box center [1023, 507] width 20 height 9
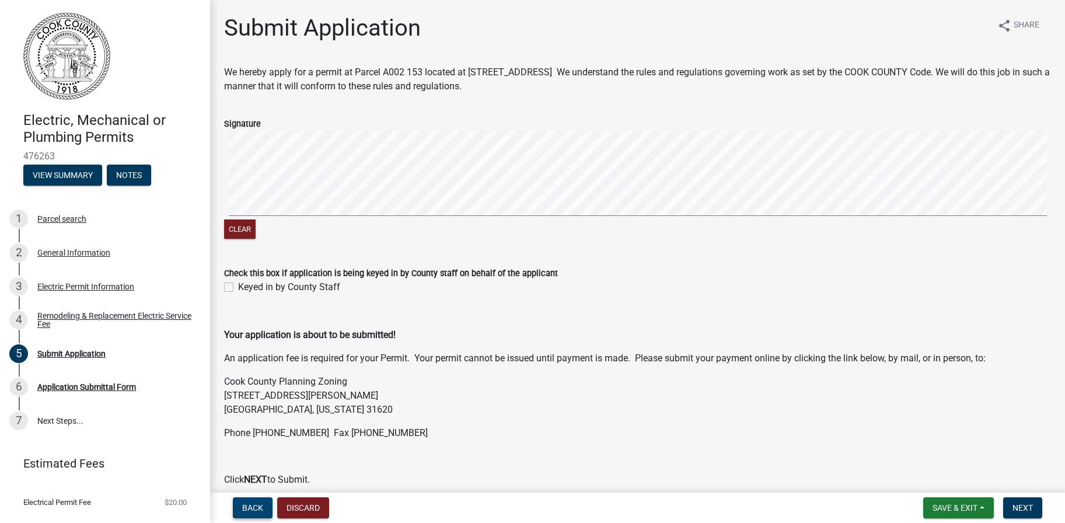
click at [249, 505] on span "Back" at bounding box center [252, 507] width 21 height 9
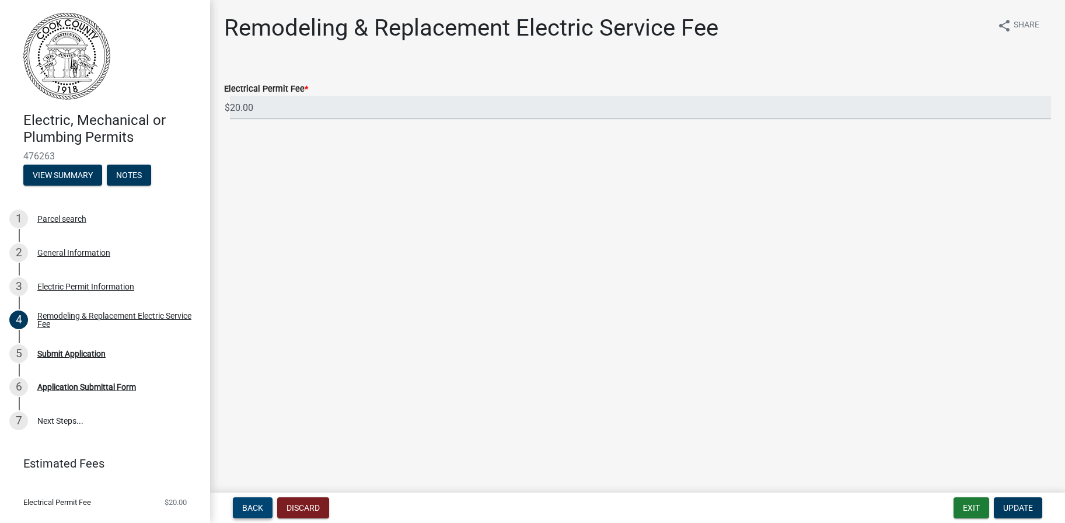
click at [250, 503] on span "Back" at bounding box center [252, 507] width 21 height 9
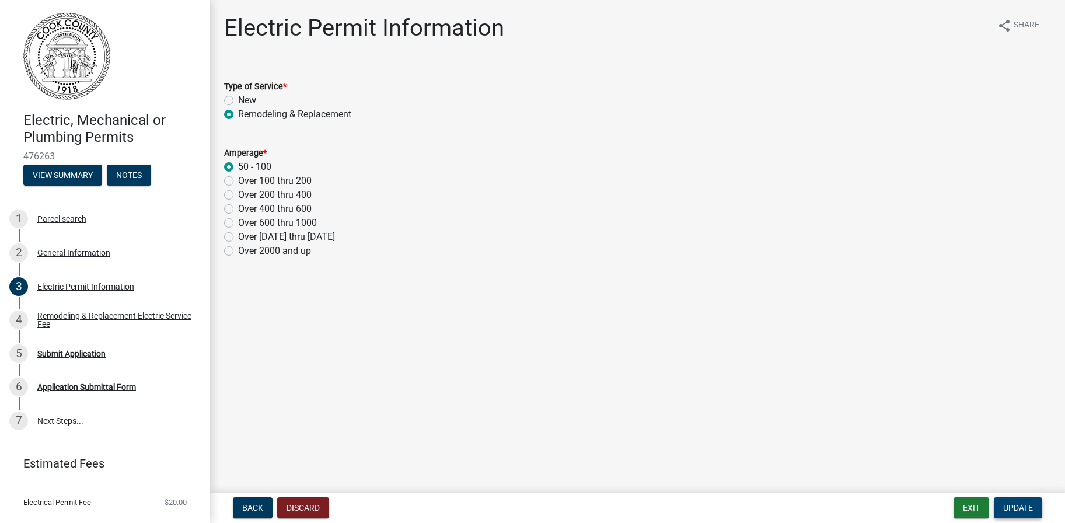
click at [1028, 509] on span "Update" at bounding box center [1018, 507] width 30 height 9
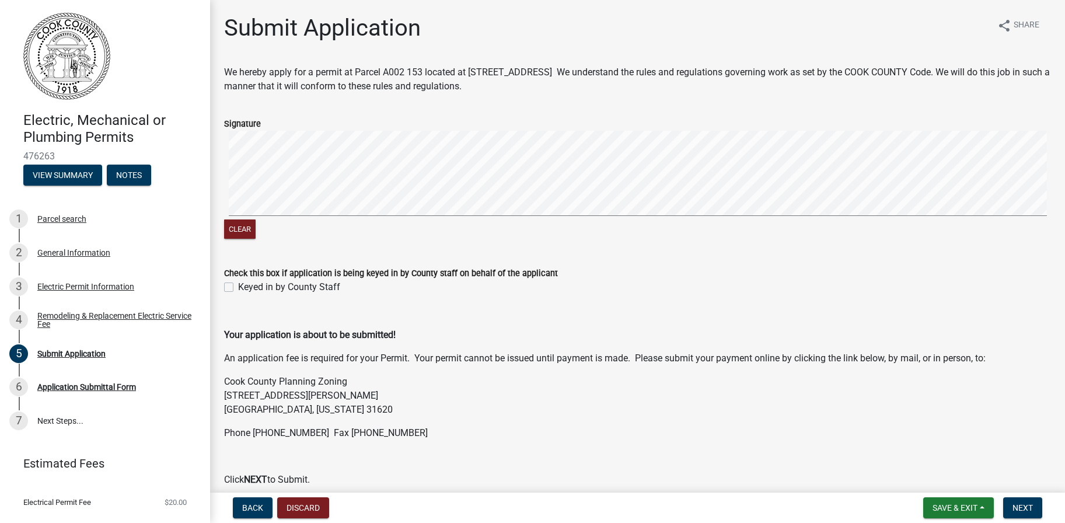
click at [419, 125] on form "Signature Clear" at bounding box center [637, 172] width 827 height 139
click at [1051, 173] on div "Signature Clear" at bounding box center [637, 172] width 845 height 139
click at [1028, 508] on span "Next" at bounding box center [1023, 507] width 20 height 9
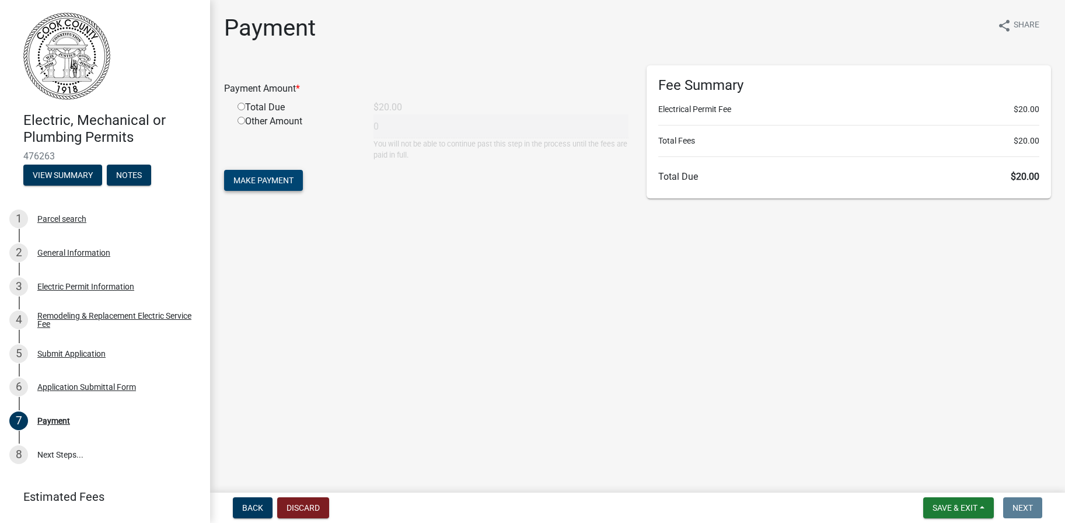
click at [261, 177] on span "Make Payment" at bounding box center [263, 180] width 60 height 9
click at [242, 118] on input "radio" at bounding box center [242, 121] width 8 height 8
radio input "true"
type input "20"
click at [277, 186] on button "Make Payment" at bounding box center [263, 180] width 79 height 21
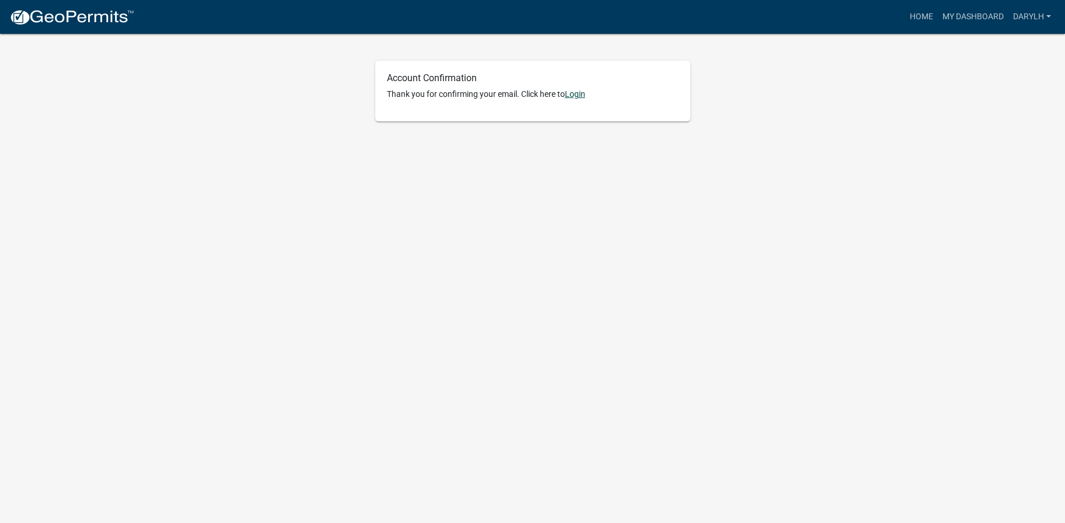
click at [575, 94] on link "Login" at bounding box center [575, 93] width 20 height 9
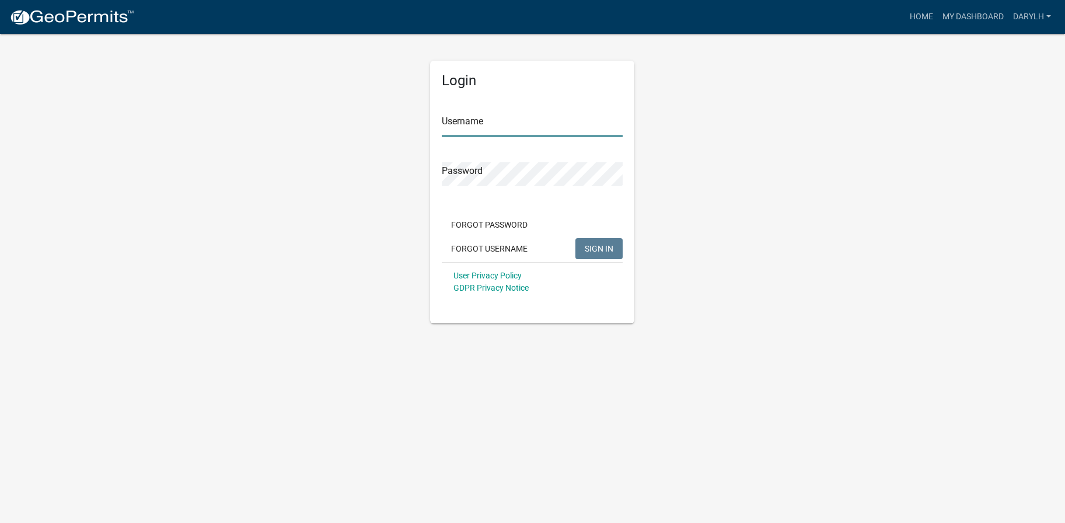
type input "darylh"
click at [597, 247] on span "SIGN IN" at bounding box center [599, 247] width 29 height 9
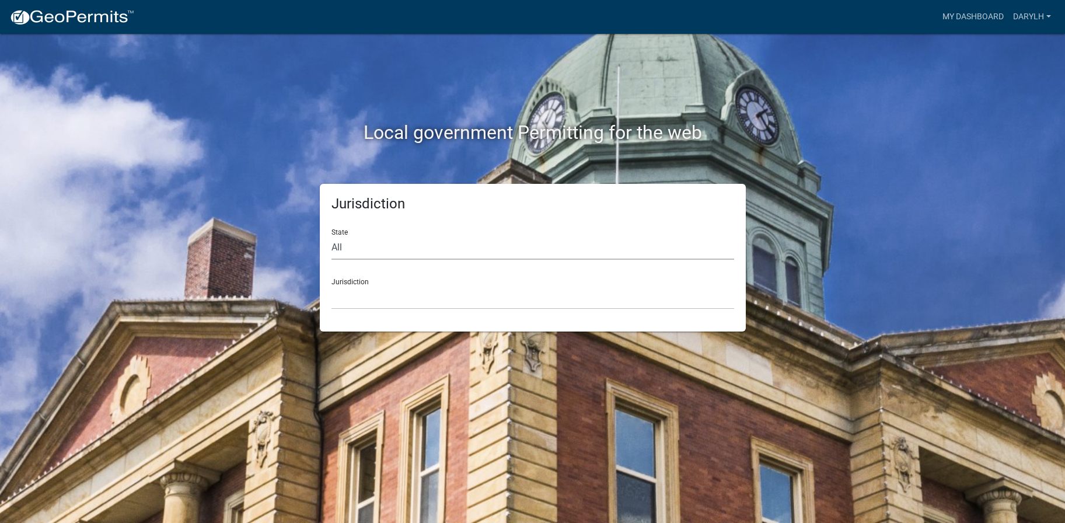
click at [481, 247] on select "All [US_STATE] [US_STATE] [US_STATE] [US_STATE] [US_STATE] [US_STATE] [US_STATE…" at bounding box center [533, 248] width 403 height 24
select select "[US_STATE]"
click at [332, 236] on select "All [US_STATE] [US_STATE] [US_STATE] [US_STATE] [US_STATE] [US_STATE] [US_STATE…" at bounding box center [533, 248] width 403 height 24
click at [431, 297] on select "[GEOGRAPHIC_DATA], [US_STATE][PERSON_NAME][GEOGRAPHIC_DATA], [US_STATE][PERSON_…" at bounding box center [533, 297] width 403 height 24
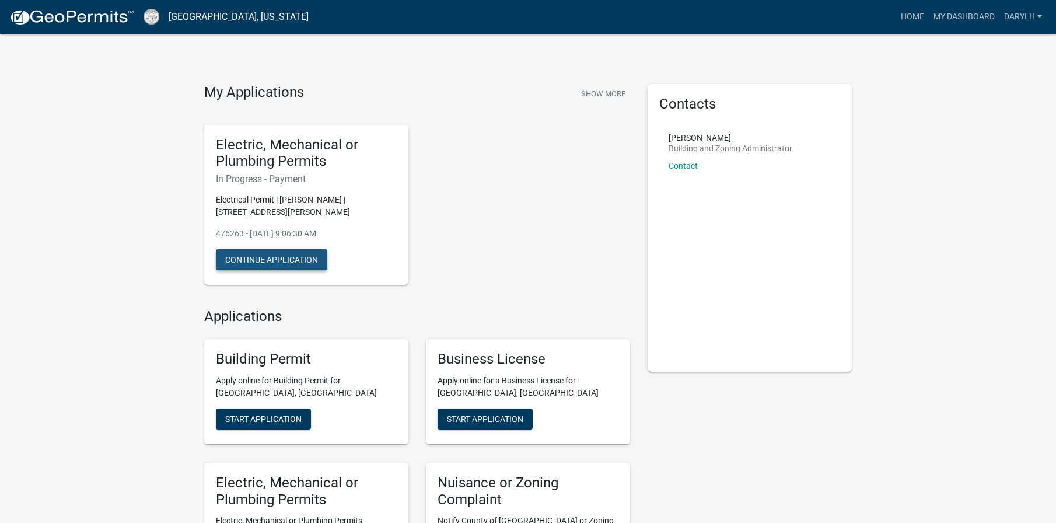
click at [305, 262] on button "Continue Application" at bounding box center [271, 259] width 111 height 21
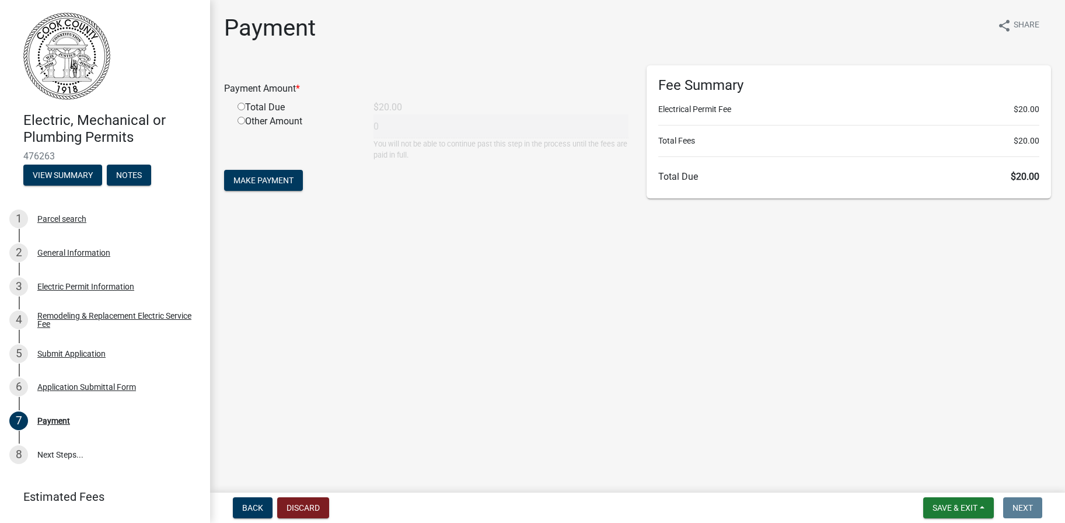
click at [242, 107] on input "radio" at bounding box center [242, 107] width 8 height 8
radio input "true"
type input "20"
click at [268, 176] on span "Make Payment" at bounding box center [263, 180] width 60 height 9
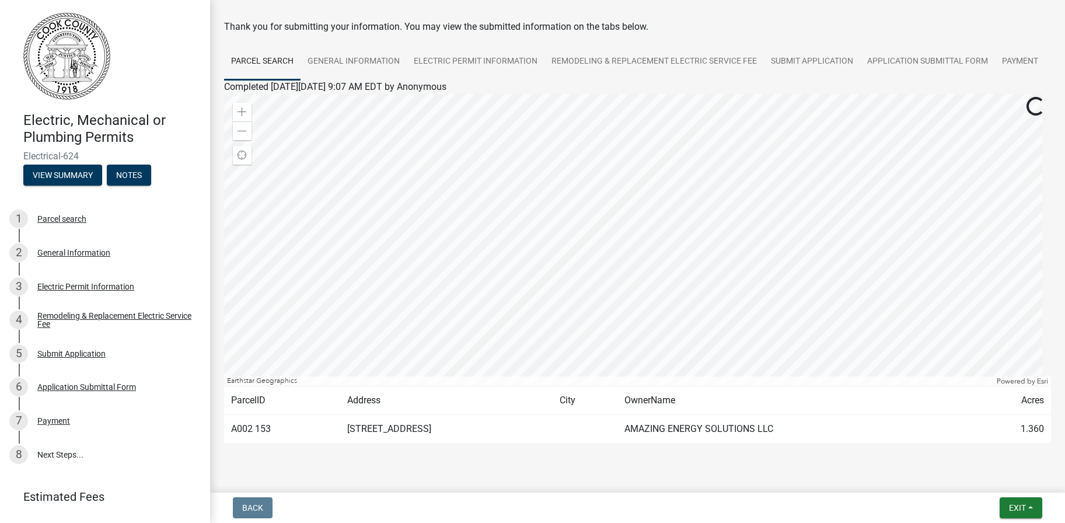
scroll to position [106, 0]
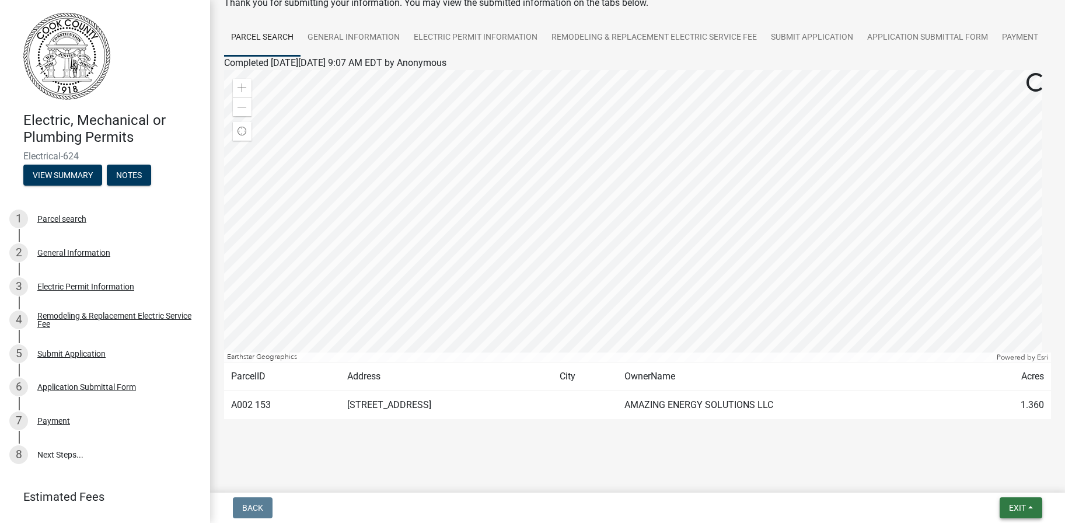
click at [1031, 508] on button "Exit" at bounding box center [1021, 507] width 43 height 21
click at [691, 469] on main "Submitted Thank you for submitting your information. You may view the submitted…" at bounding box center [637, 244] width 855 height 488
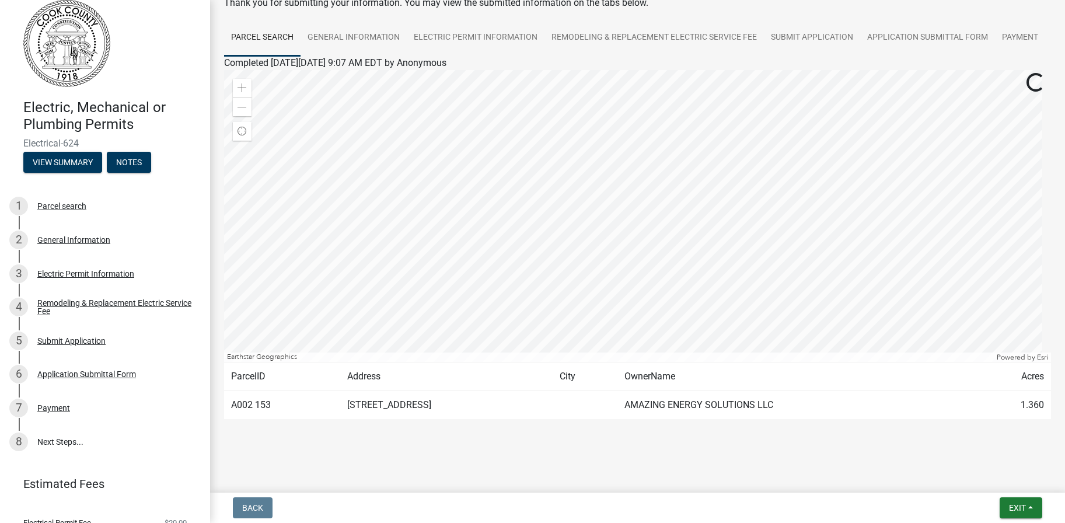
scroll to position [0, 0]
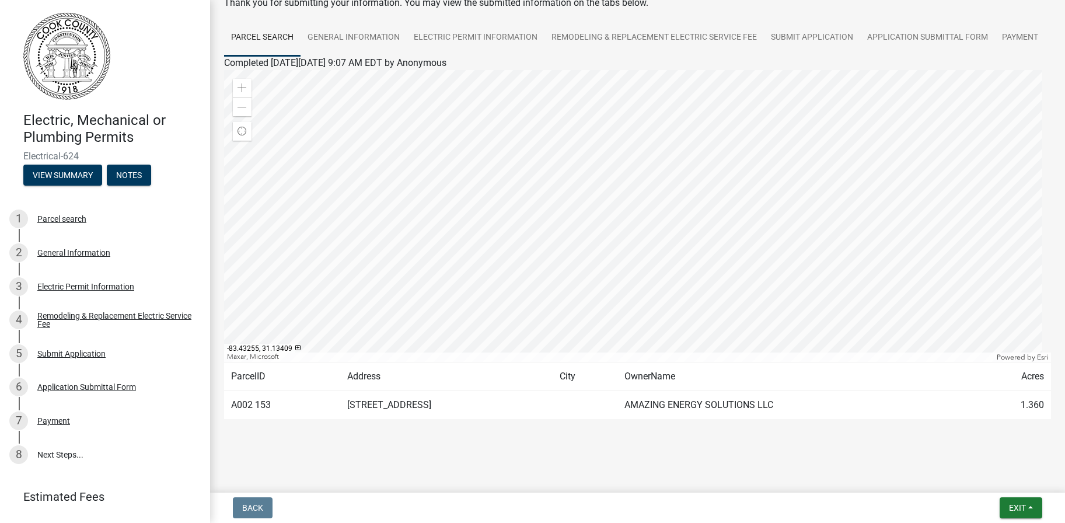
click at [647, 219] on div at bounding box center [637, 216] width 827 height 292
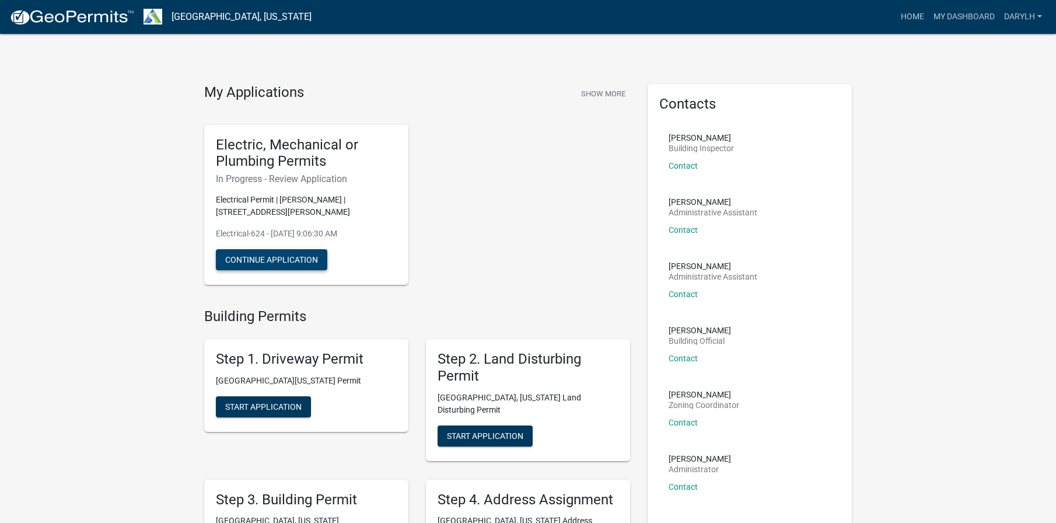
click at [276, 254] on button "Continue Application" at bounding box center [271, 259] width 111 height 21
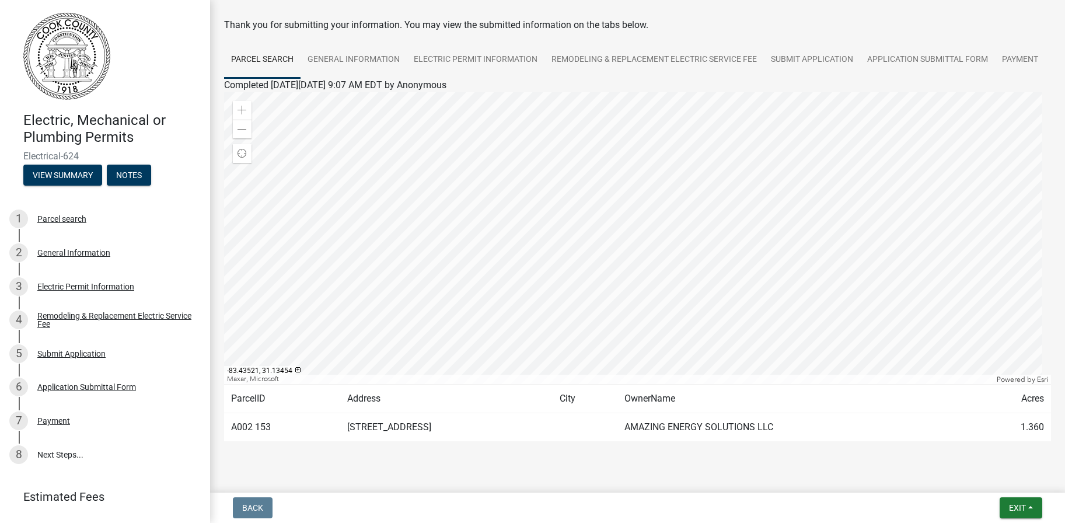
scroll to position [106, 0]
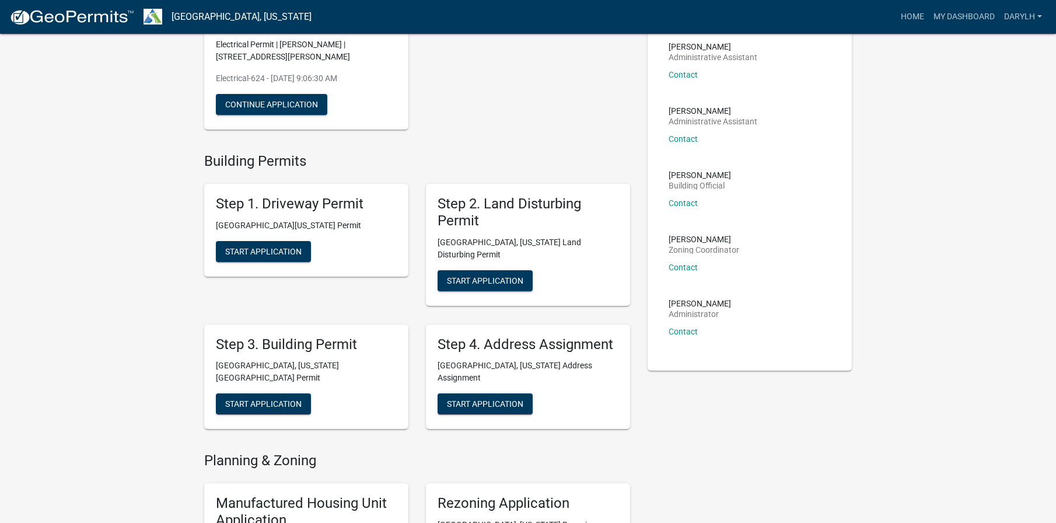
scroll to position [175, 0]
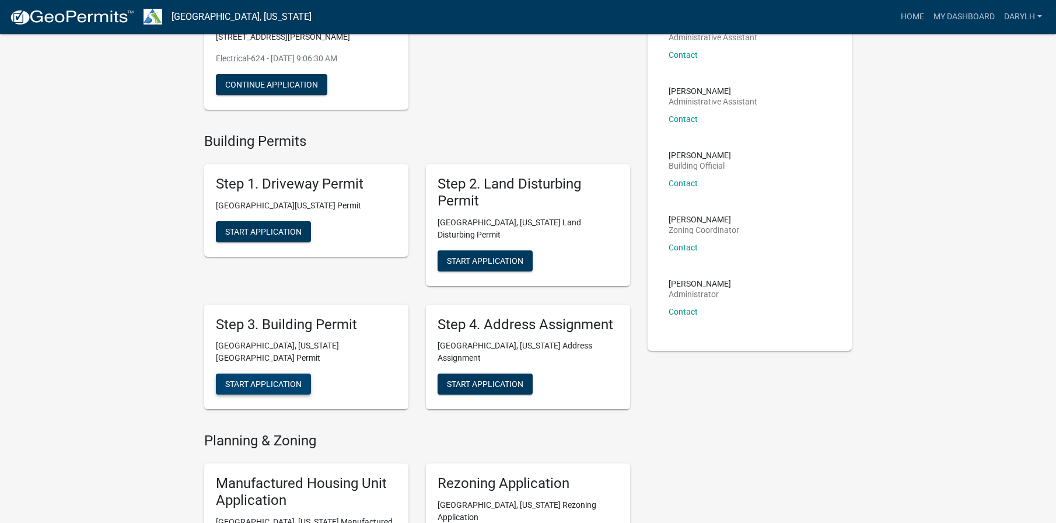
click at [271, 379] on span "Start Application" at bounding box center [263, 383] width 76 height 9
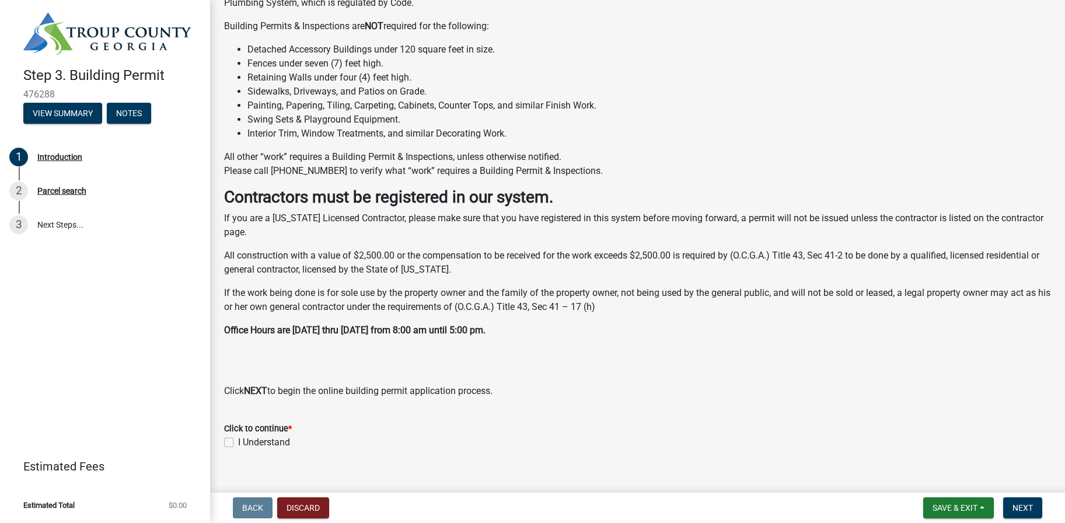
scroll to position [225, 0]
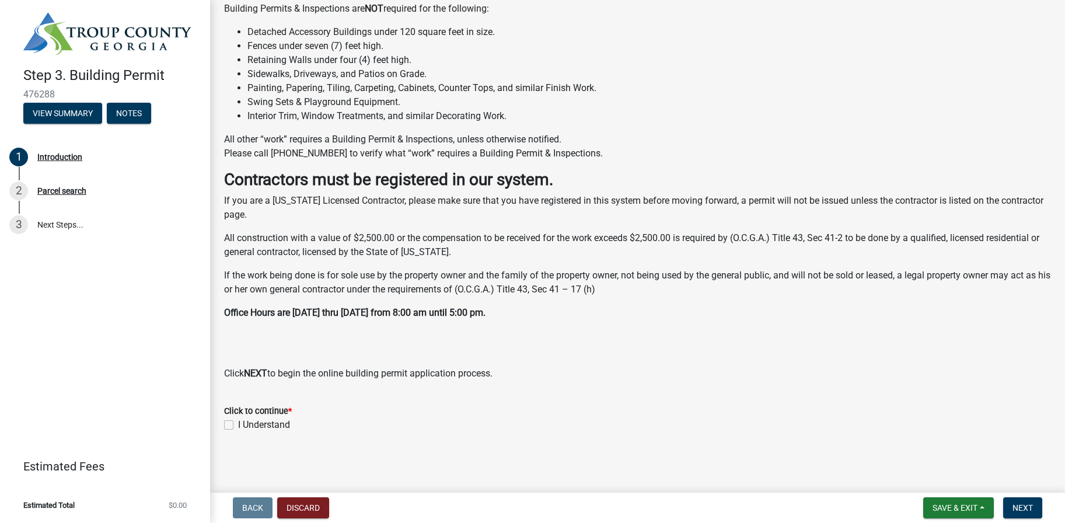
click at [238, 423] on label "I Understand" at bounding box center [264, 425] width 52 height 14
click at [238, 423] on input "I Understand" at bounding box center [242, 422] width 8 height 8
checkbox input "true"
click at [1028, 511] on span "Next" at bounding box center [1023, 507] width 20 height 9
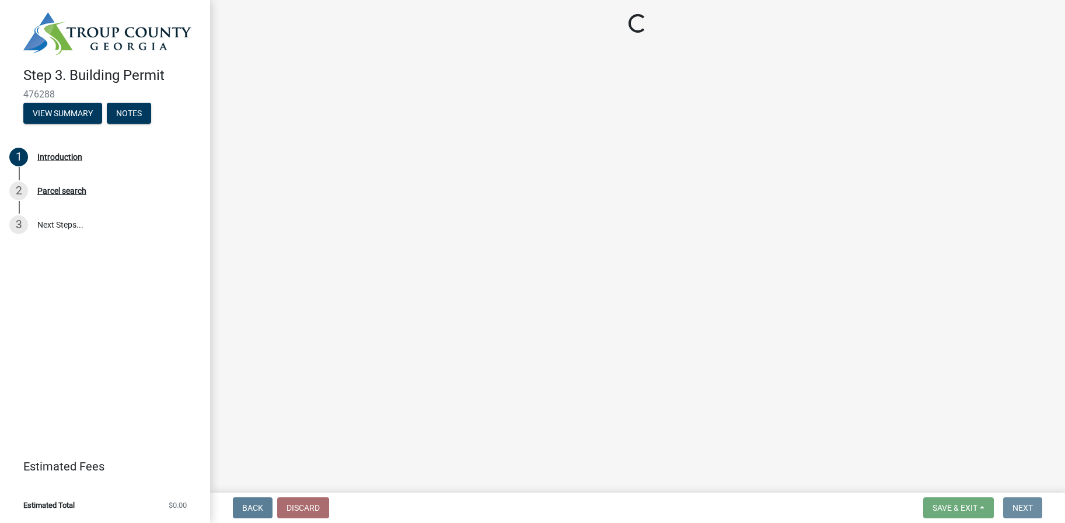
scroll to position [0, 0]
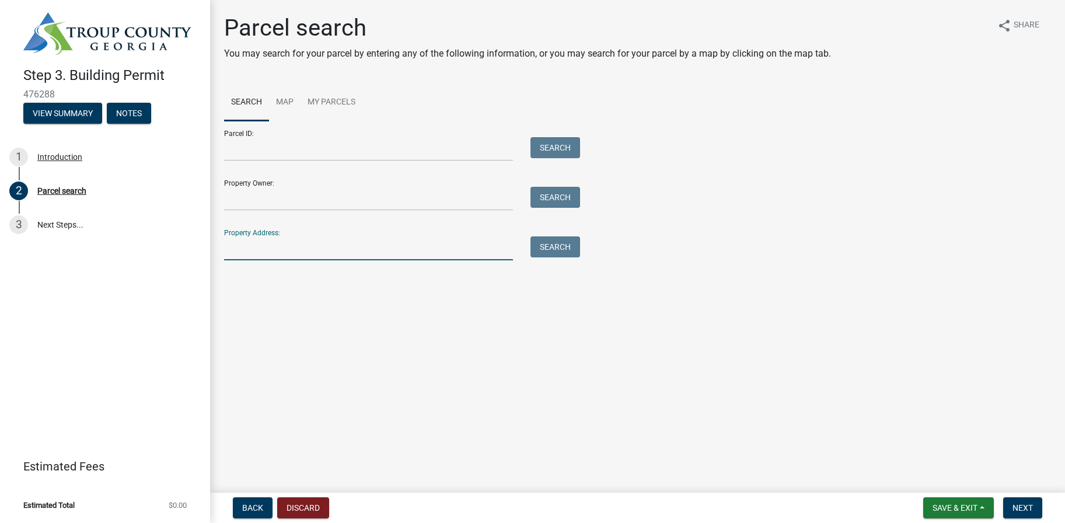
click at [255, 248] on input "Property Address:" at bounding box center [368, 248] width 289 height 24
type input "3191 Robert Hayes Rd. LaGrange GA."
click at [553, 249] on button "Search" at bounding box center [556, 246] width 50 height 21
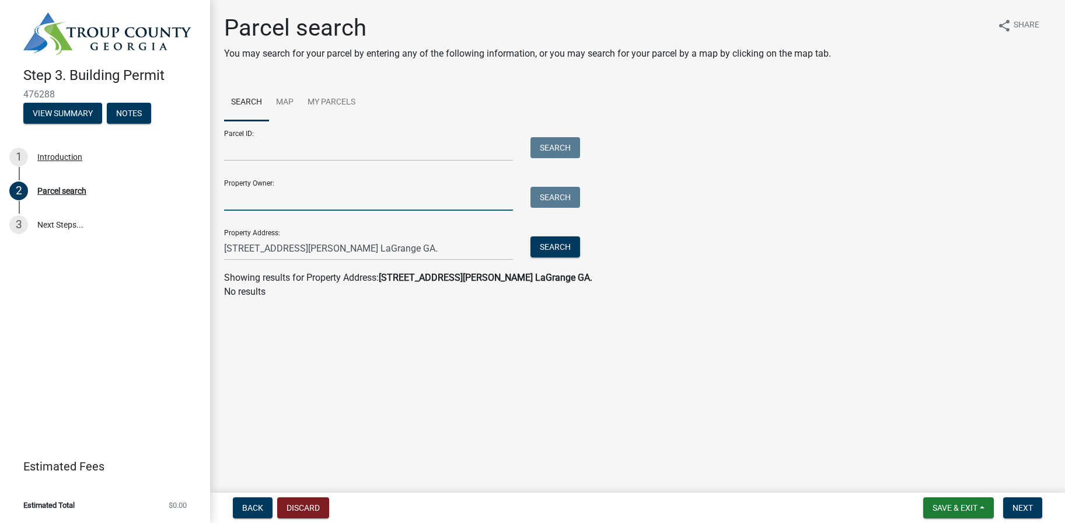
click at [292, 195] on input "Property Owner:" at bounding box center [368, 199] width 289 height 24
click at [559, 428] on main "Parcel search You may search for your parcel by entering any of the following i…" at bounding box center [637, 244] width 855 height 488
click at [288, 104] on link "Map" at bounding box center [285, 102] width 32 height 37
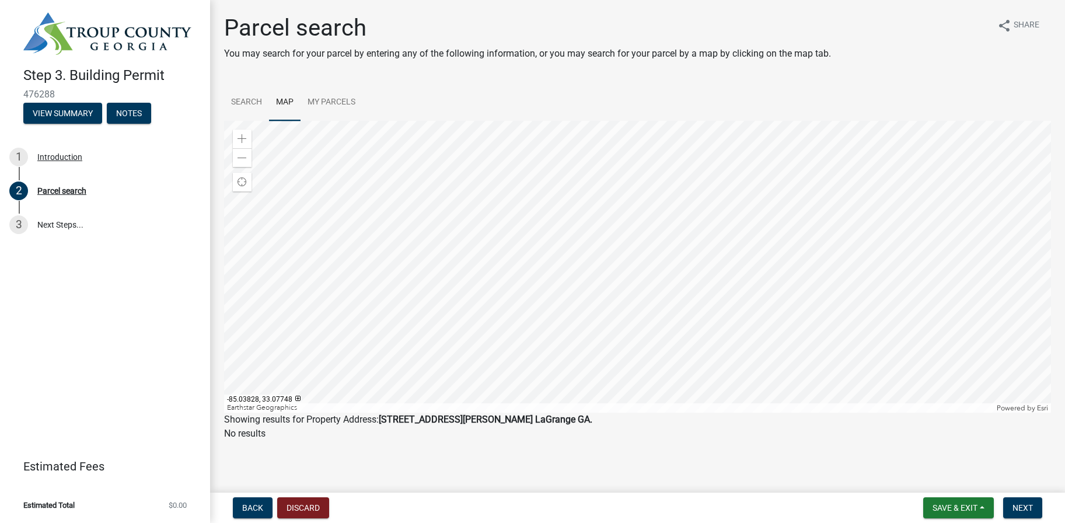
click at [594, 239] on div at bounding box center [637, 267] width 827 height 292
click at [580, 255] on div at bounding box center [637, 267] width 827 height 292
click at [735, 160] on div at bounding box center [637, 267] width 827 height 292
click at [663, 312] on div at bounding box center [637, 267] width 827 height 292
click at [1009, 505] on button "Next" at bounding box center [1022, 507] width 39 height 21
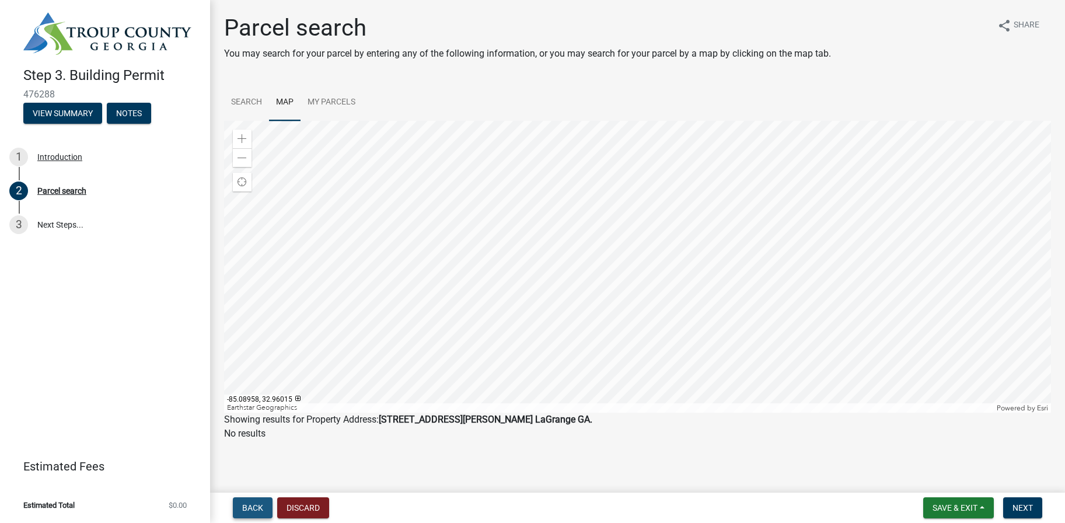
click at [245, 505] on span "Back" at bounding box center [252, 507] width 21 height 9
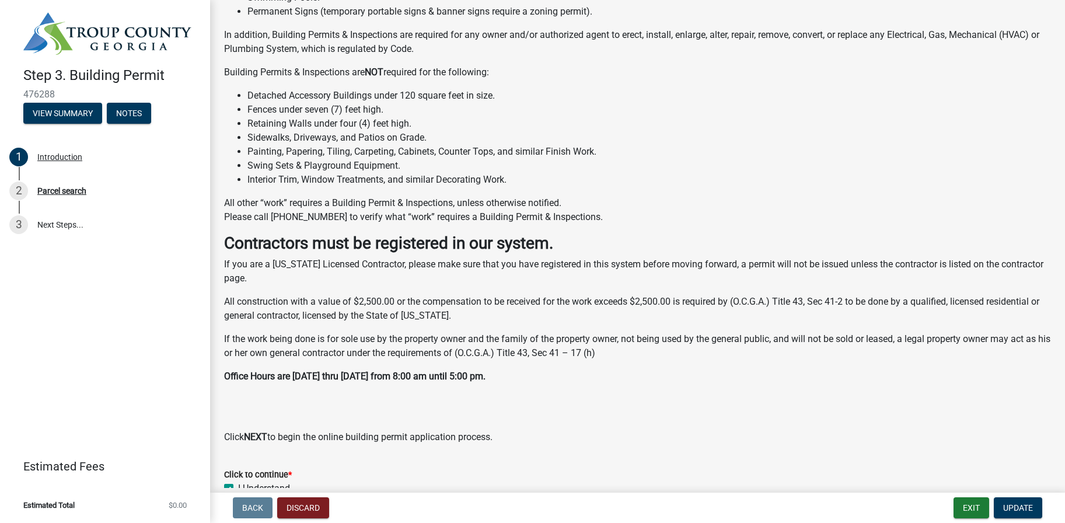
scroll to position [225, 0]
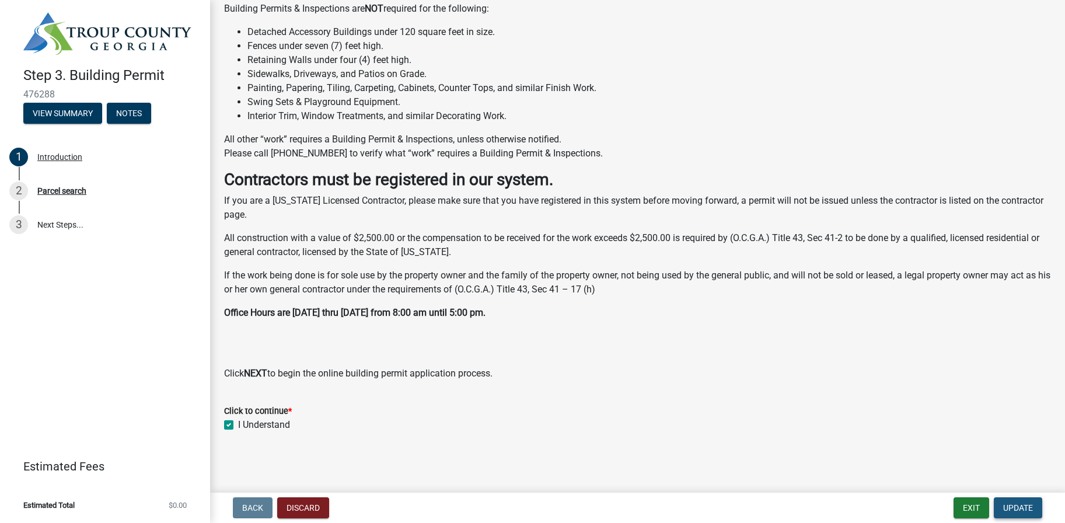
click at [1035, 511] on button "Update" at bounding box center [1018, 507] width 48 height 21
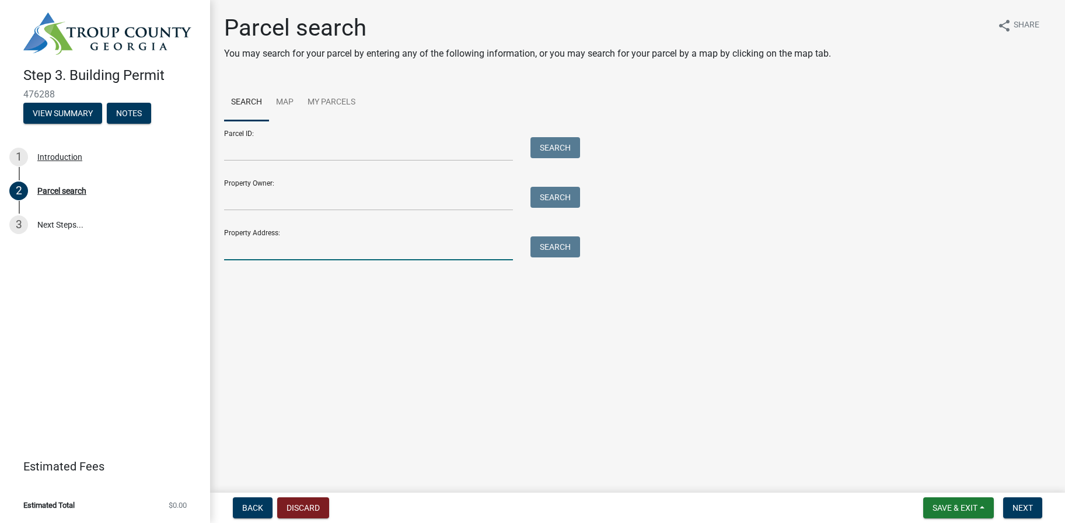
click at [306, 253] on input "Property Address:" at bounding box center [368, 248] width 289 height 24
click at [292, 240] on input "Property Address:" at bounding box center [368, 248] width 289 height 24
type input "3191 Robert Hayes Rd. LaGrange GA."
click at [568, 247] on button "Search" at bounding box center [556, 246] width 50 height 21
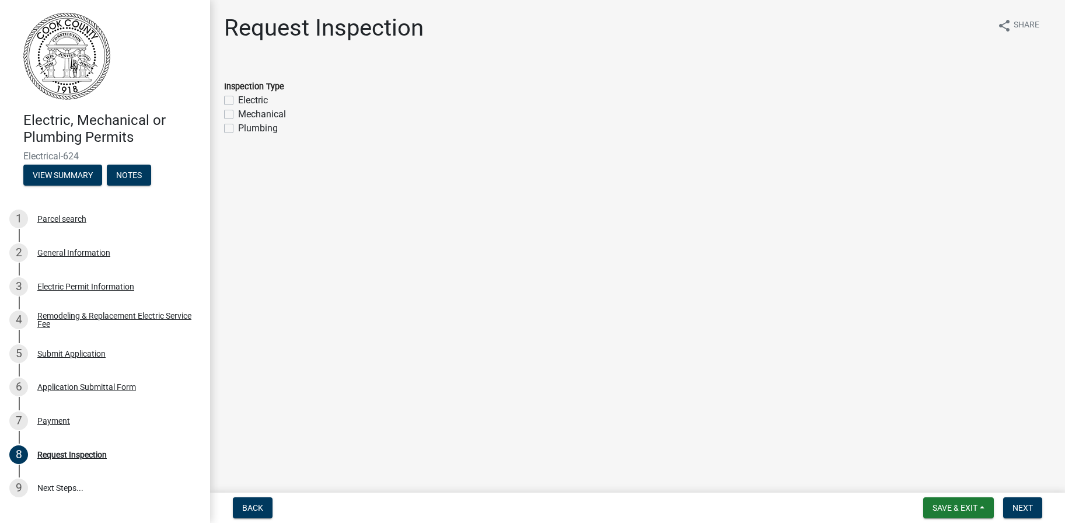
click at [238, 101] on label "Electric" at bounding box center [253, 100] width 30 height 14
click at [238, 101] on input "Electric" at bounding box center [242, 97] width 8 height 8
checkbox input "true"
checkbox input "false"
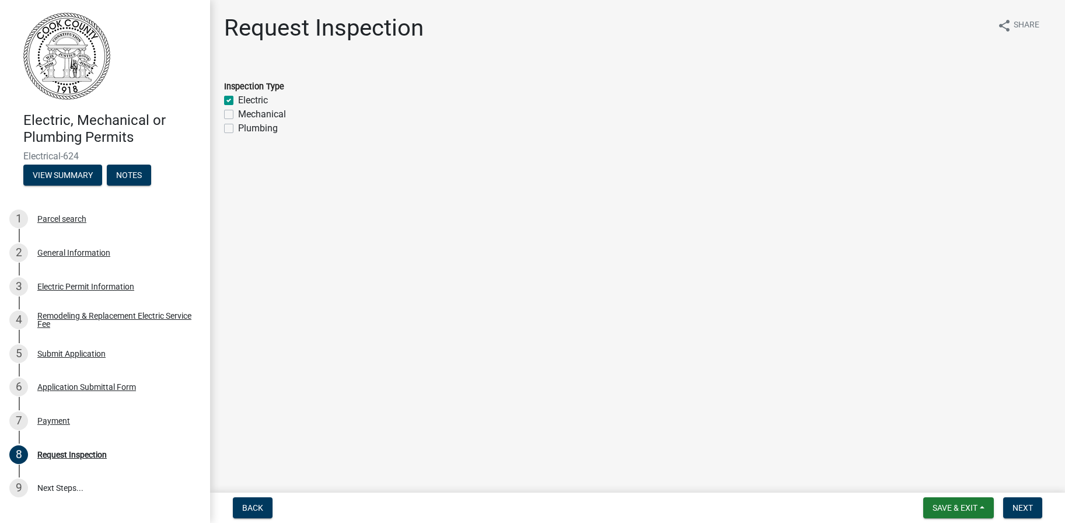
click at [560, 76] on form "Inspection Type Electric Mechanical Plumbing" at bounding box center [637, 100] width 827 height 70
click at [249, 510] on span "Back" at bounding box center [252, 507] width 21 height 9
click at [1026, 511] on span "Next" at bounding box center [1023, 507] width 20 height 9
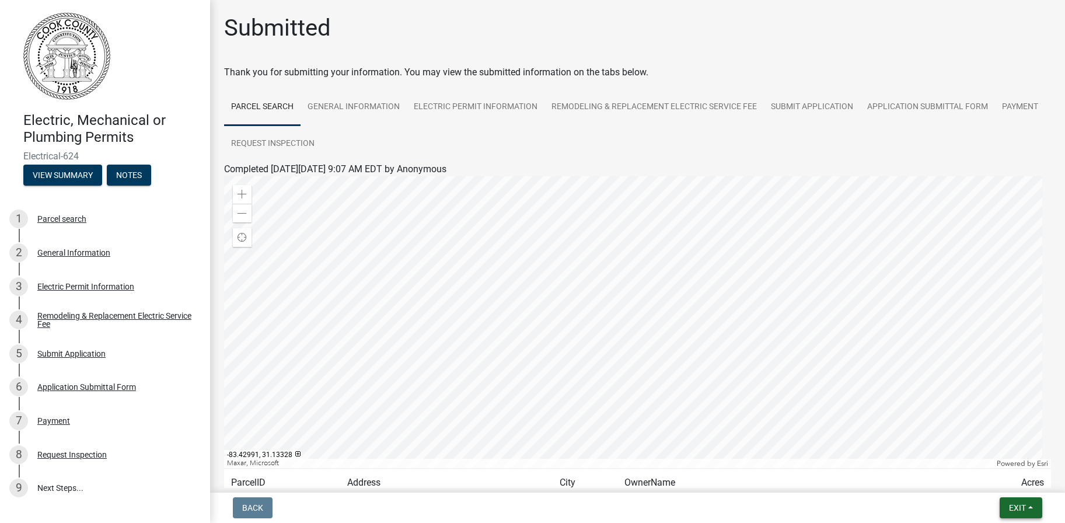
click at [1037, 508] on button "Exit" at bounding box center [1021, 507] width 43 height 21
click at [983, 455] on button "Save" at bounding box center [995, 449] width 93 height 28
click at [1035, 508] on button "Exit" at bounding box center [1021, 507] width 43 height 21
click at [1025, 483] on button "Save & Exit" at bounding box center [995, 477] width 93 height 28
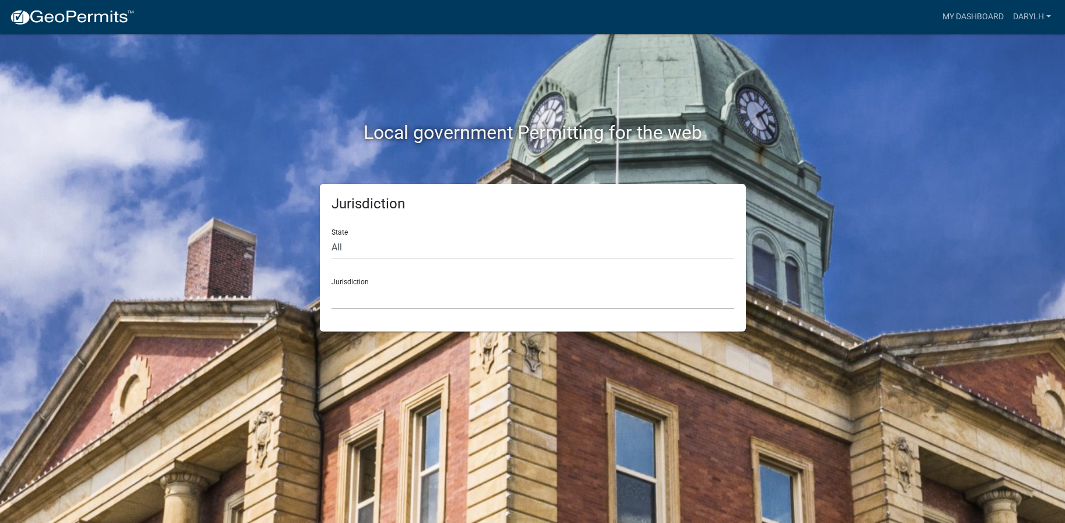
click at [393, 280] on div "Jurisdiction [GEOGRAPHIC_DATA], [US_STATE] [GEOGRAPHIC_DATA], [US_STATE][PERSON…" at bounding box center [533, 289] width 403 height 40
click at [392, 238] on select "All [US_STATE] [US_STATE] [US_STATE] [US_STATE] [US_STATE] [US_STATE] [US_STATE…" at bounding box center [533, 248] width 403 height 24
select select "[US_STATE]"
click at [332, 236] on select "All [US_STATE] [US_STATE] [US_STATE] [US_STATE] [US_STATE] [US_STATE] [US_STATE…" at bounding box center [533, 248] width 403 height 24
drag, startPoint x: 388, startPoint y: 259, endPoint x: 382, endPoint y: 302, distance: 44.2
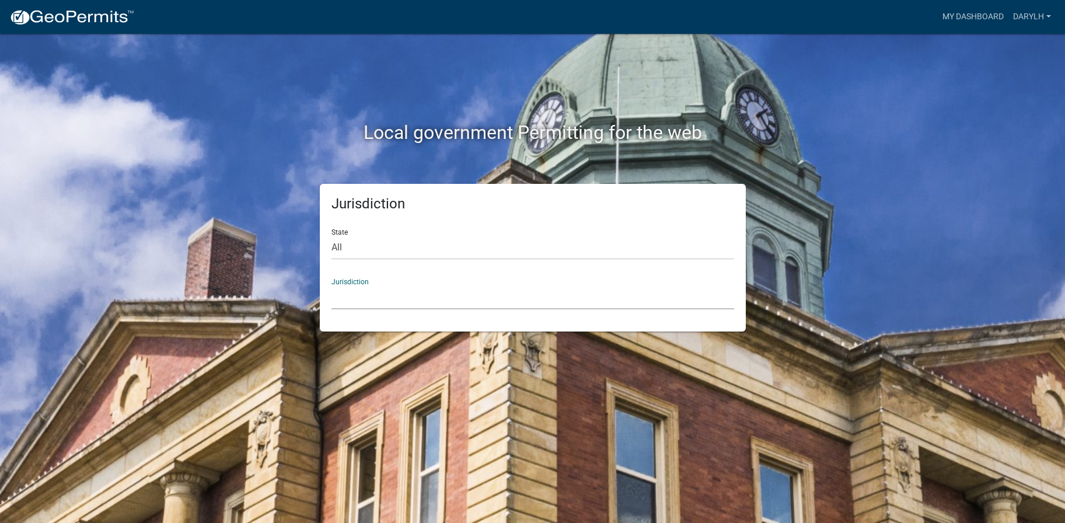
click at [382, 302] on select "[GEOGRAPHIC_DATA], [US_STATE][PERSON_NAME][GEOGRAPHIC_DATA], [US_STATE][PERSON_…" at bounding box center [533, 297] width 403 height 24
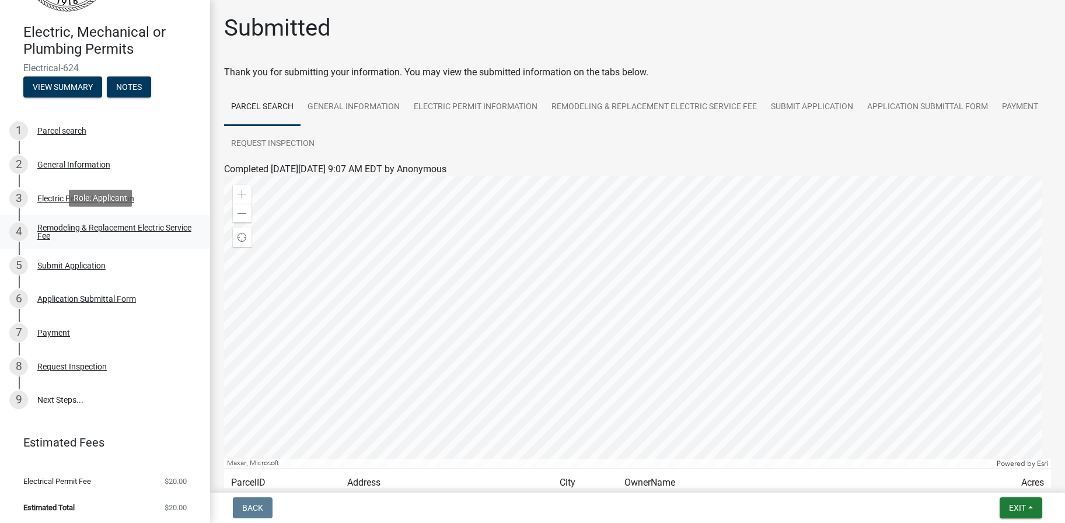
scroll to position [90, 0]
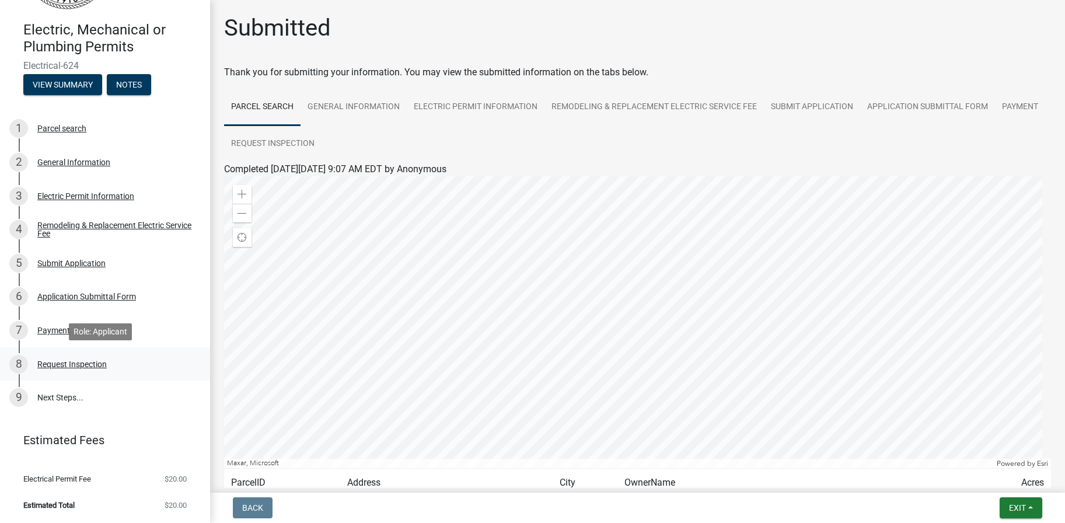
click at [86, 369] on div "8 Request Inspection" at bounding box center [100, 364] width 182 height 19
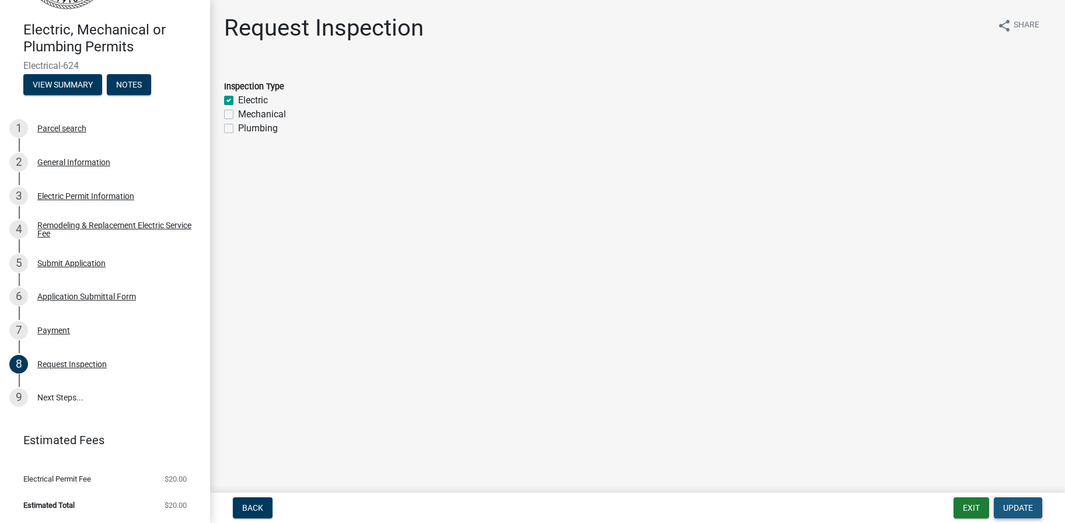
click at [1017, 509] on span "Update" at bounding box center [1018, 507] width 30 height 9
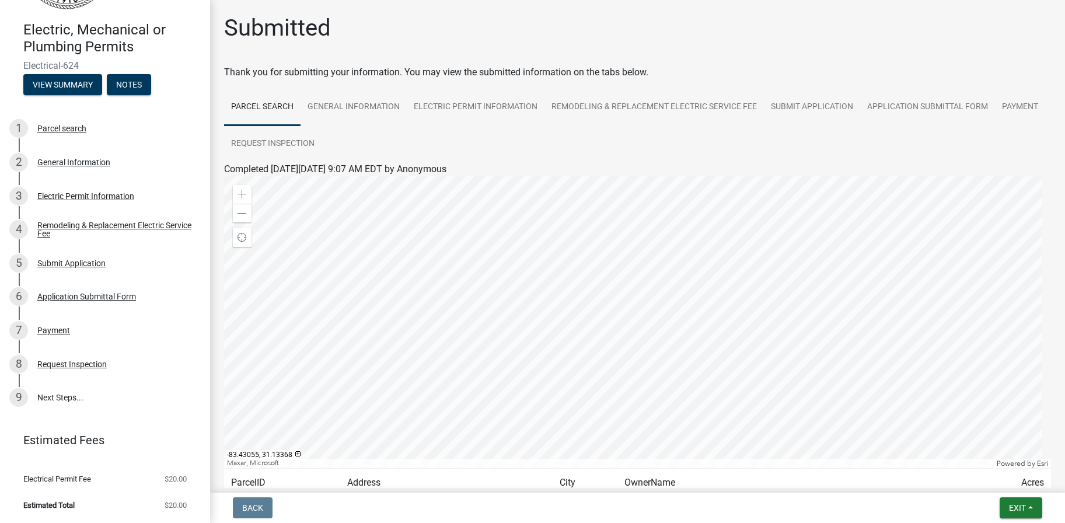
scroll to position [106, 0]
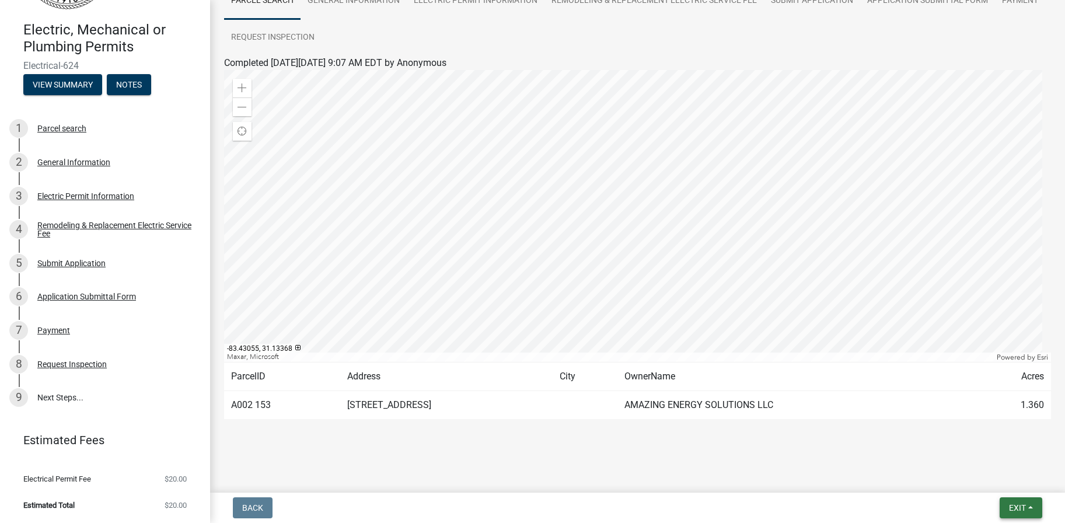
click at [1025, 508] on span "Exit" at bounding box center [1017, 507] width 17 height 9
click at [465, 463] on main "Submitted Thank you for submitting your information. You may view the submitted…" at bounding box center [637, 244] width 855 height 488
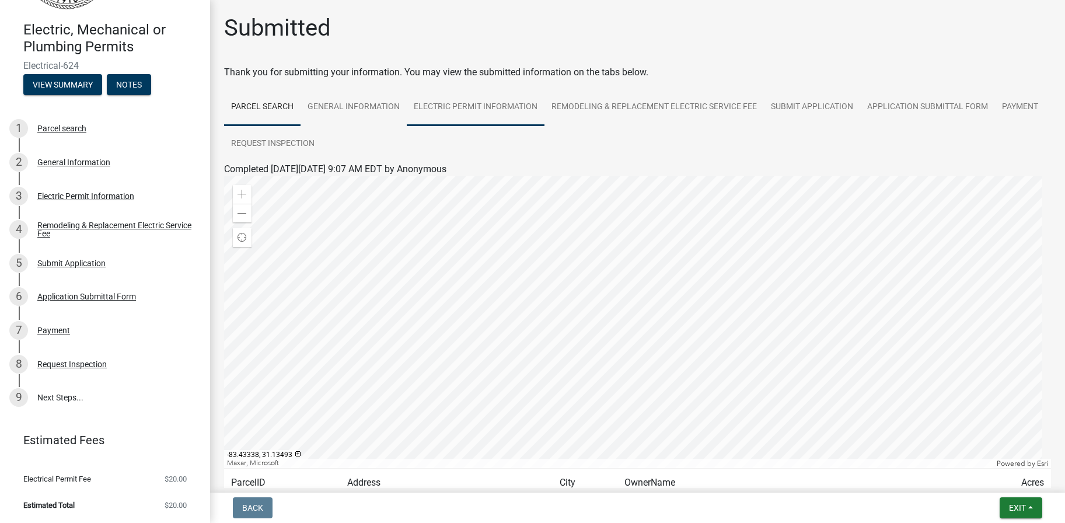
click at [499, 109] on link "Electric Permit Information" at bounding box center [476, 107] width 138 height 37
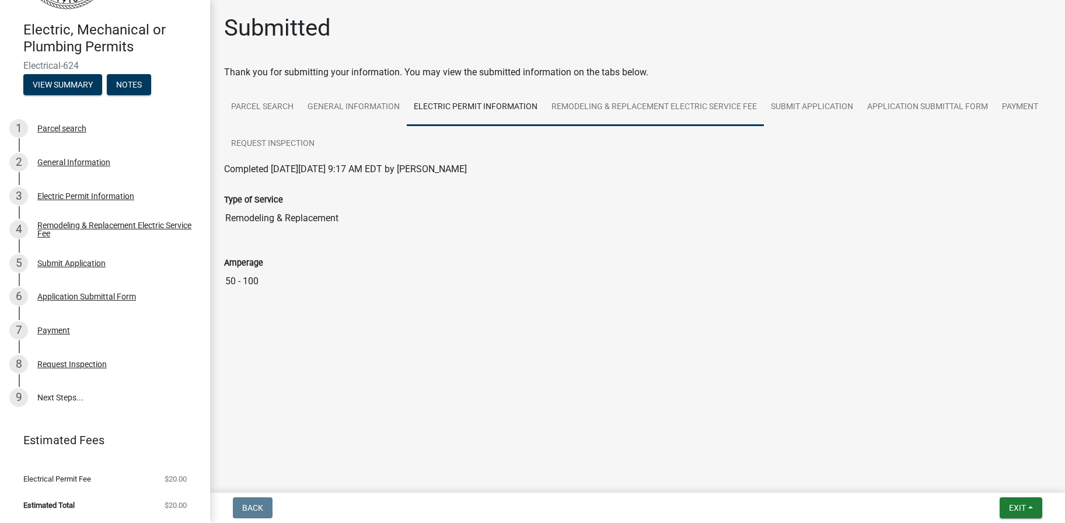
click at [632, 107] on link "Remodeling & Replacement Electric Service Fee" at bounding box center [654, 107] width 219 height 37
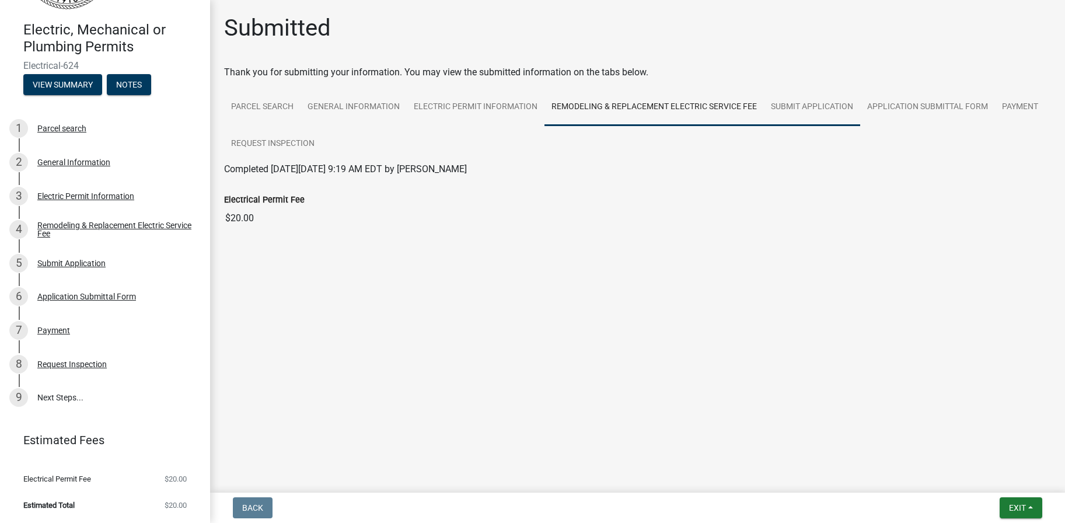
click at [811, 102] on link "Submit Application" at bounding box center [812, 107] width 96 height 37
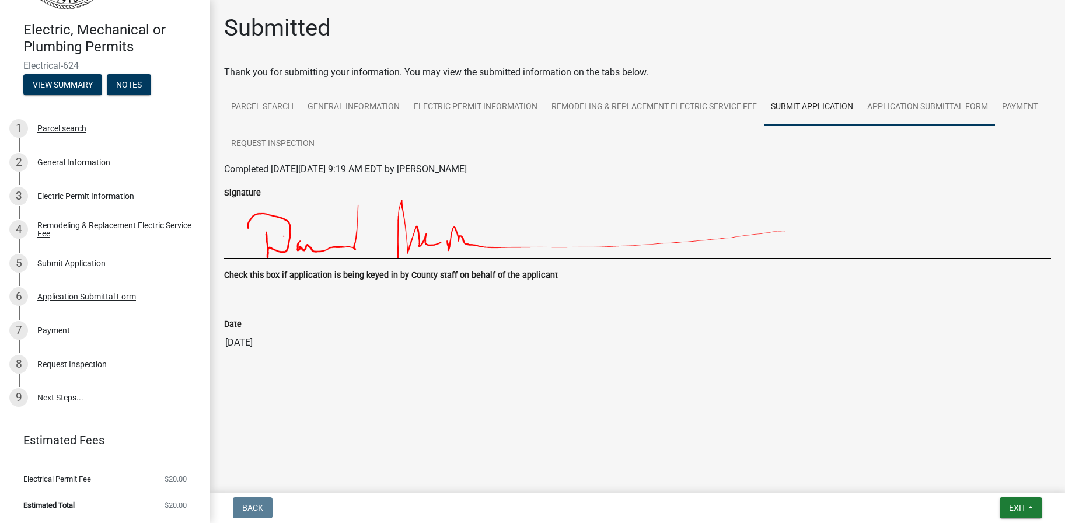
click at [897, 106] on link "Application Submittal Form" at bounding box center [927, 107] width 135 height 37
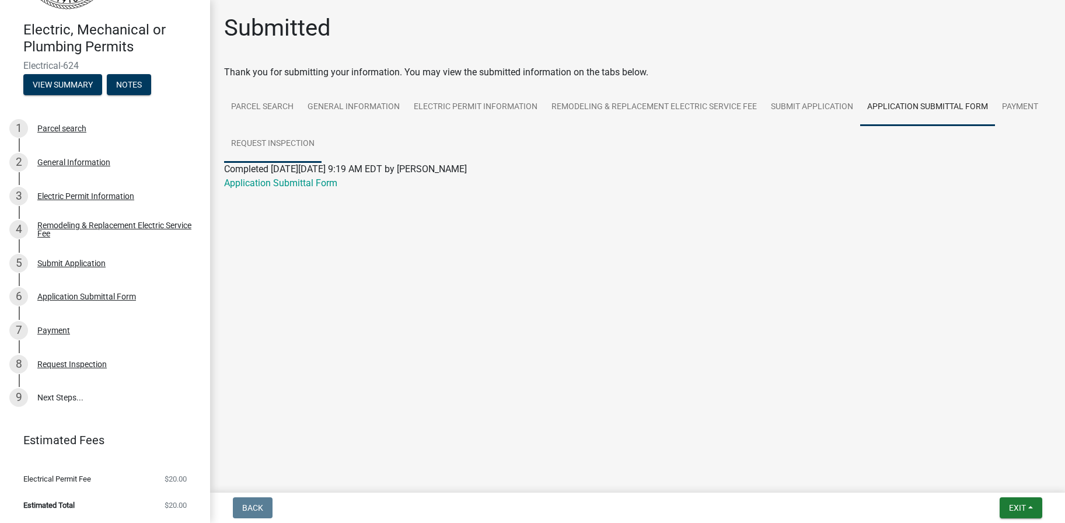
click at [255, 142] on link "Request Inspection" at bounding box center [272, 143] width 97 height 37
click at [267, 225] on input "Electric" at bounding box center [637, 218] width 827 height 23
click at [267, 223] on input "Electric" at bounding box center [637, 218] width 827 height 23
click at [275, 214] on input "Electric" at bounding box center [637, 218] width 827 height 23
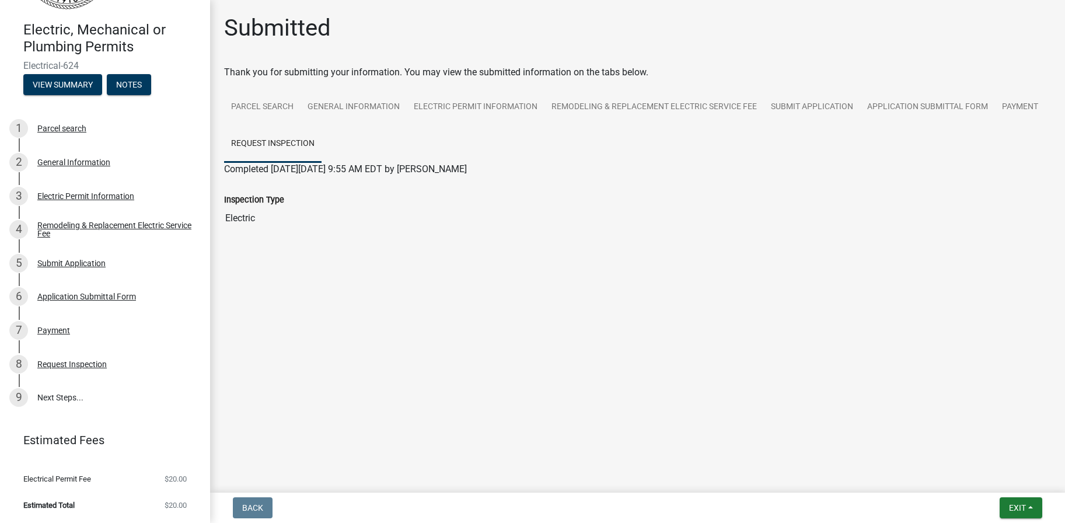
click at [275, 214] on input "Electric" at bounding box center [637, 218] width 827 height 23
drag, startPoint x: 275, startPoint y: 214, endPoint x: 268, endPoint y: 225, distance: 13.3
click at [268, 225] on input "Electric" at bounding box center [637, 218] width 827 height 23
click at [261, 221] on input "Electric" at bounding box center [637, 218] width 827 height 23
click at [243, 253] on div "Submitted Thank you for submitting your information. You may view the submitted…" at bounding box center [637, 139] width 845 height 250
